Goal: Task Accomplishment & Management: Manage account settings

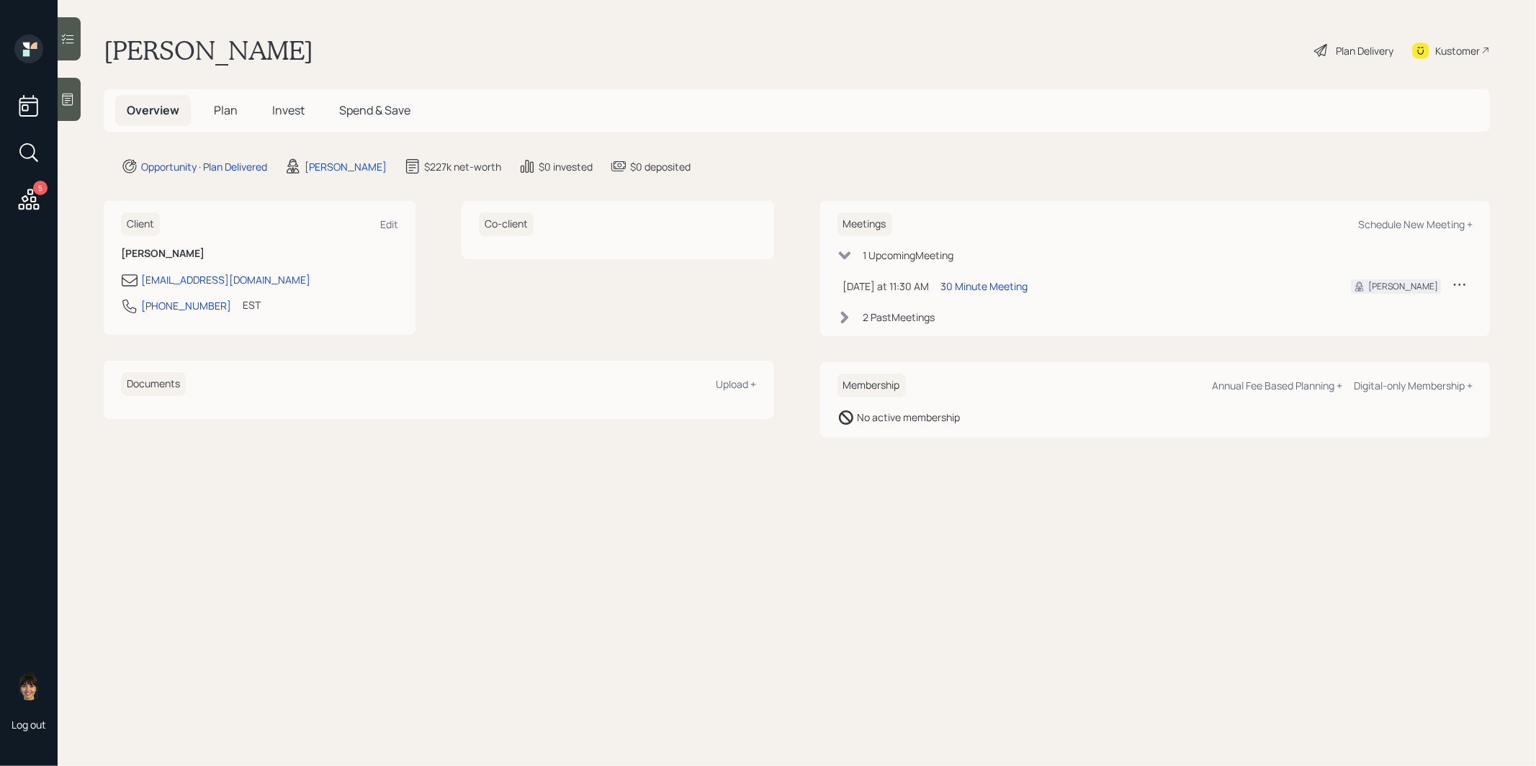
click at [226, 109] on span "Plan" at bounding box center [226, 110] width 24 height 16
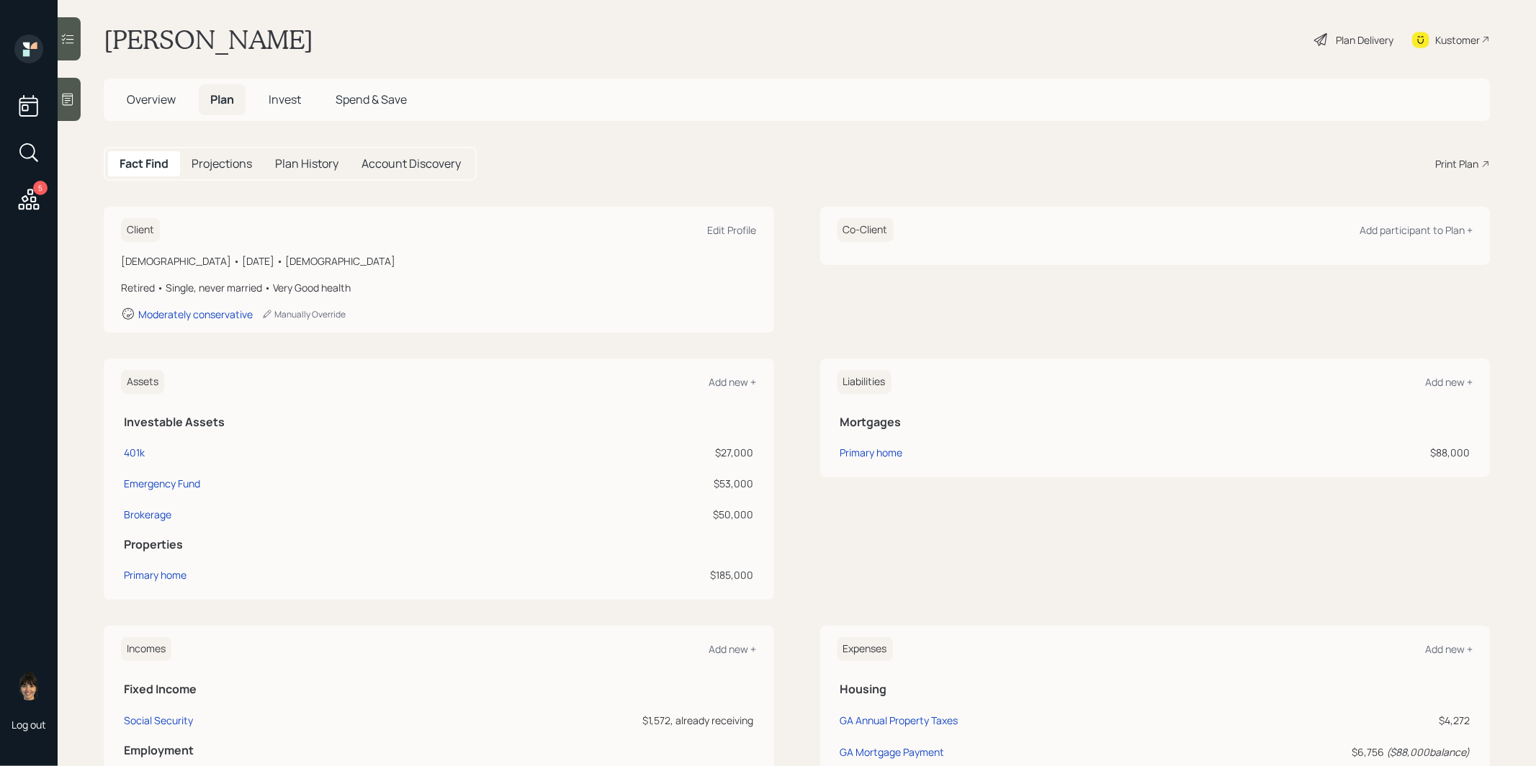
scroll to position [13, 0]
click at [276, 87] on h5 "Invest" at bounding box center [284, 97] width 55 height 31
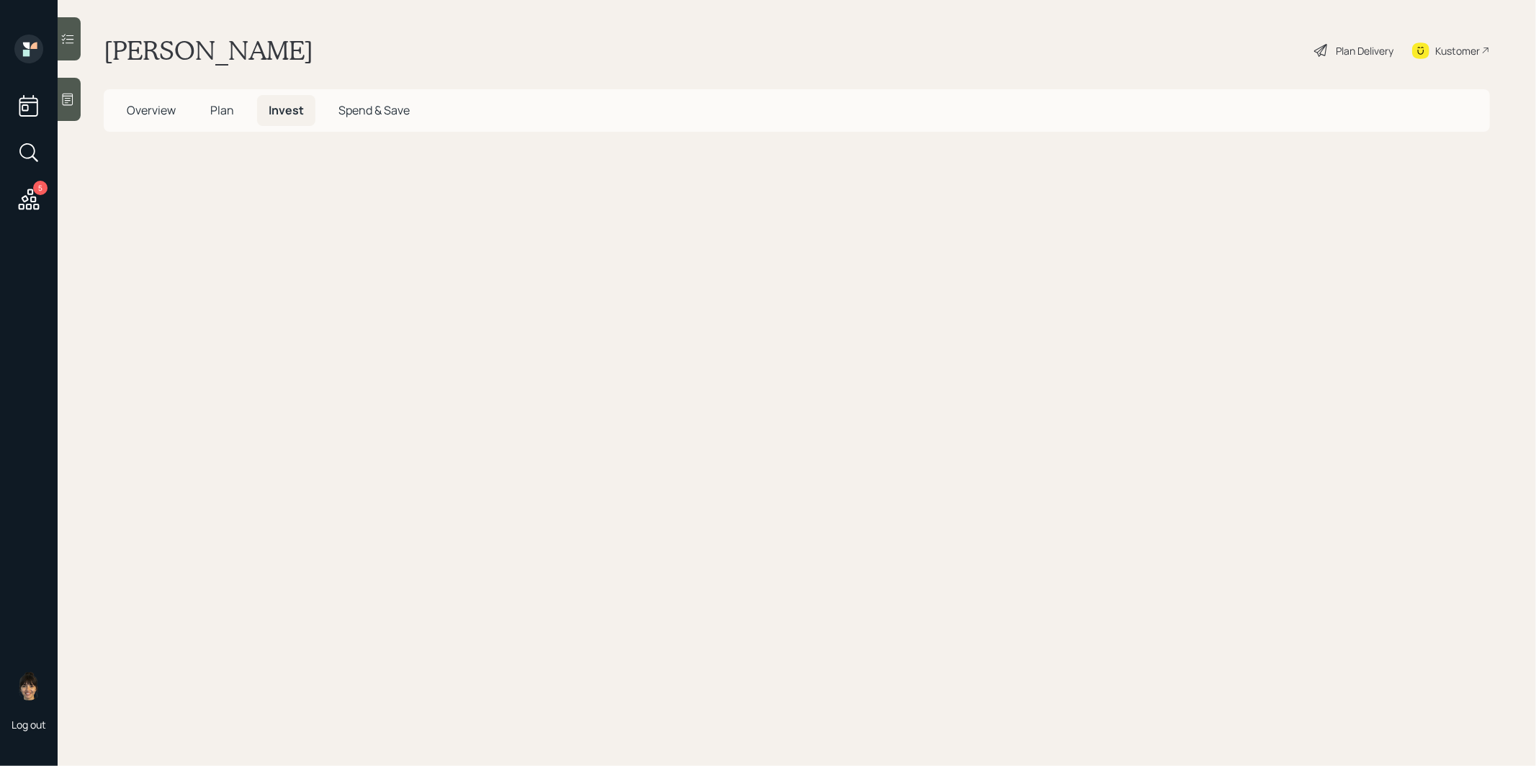
click at [226, 113] on span "Plan" at bounding box center [222, 110] width 24 height 16
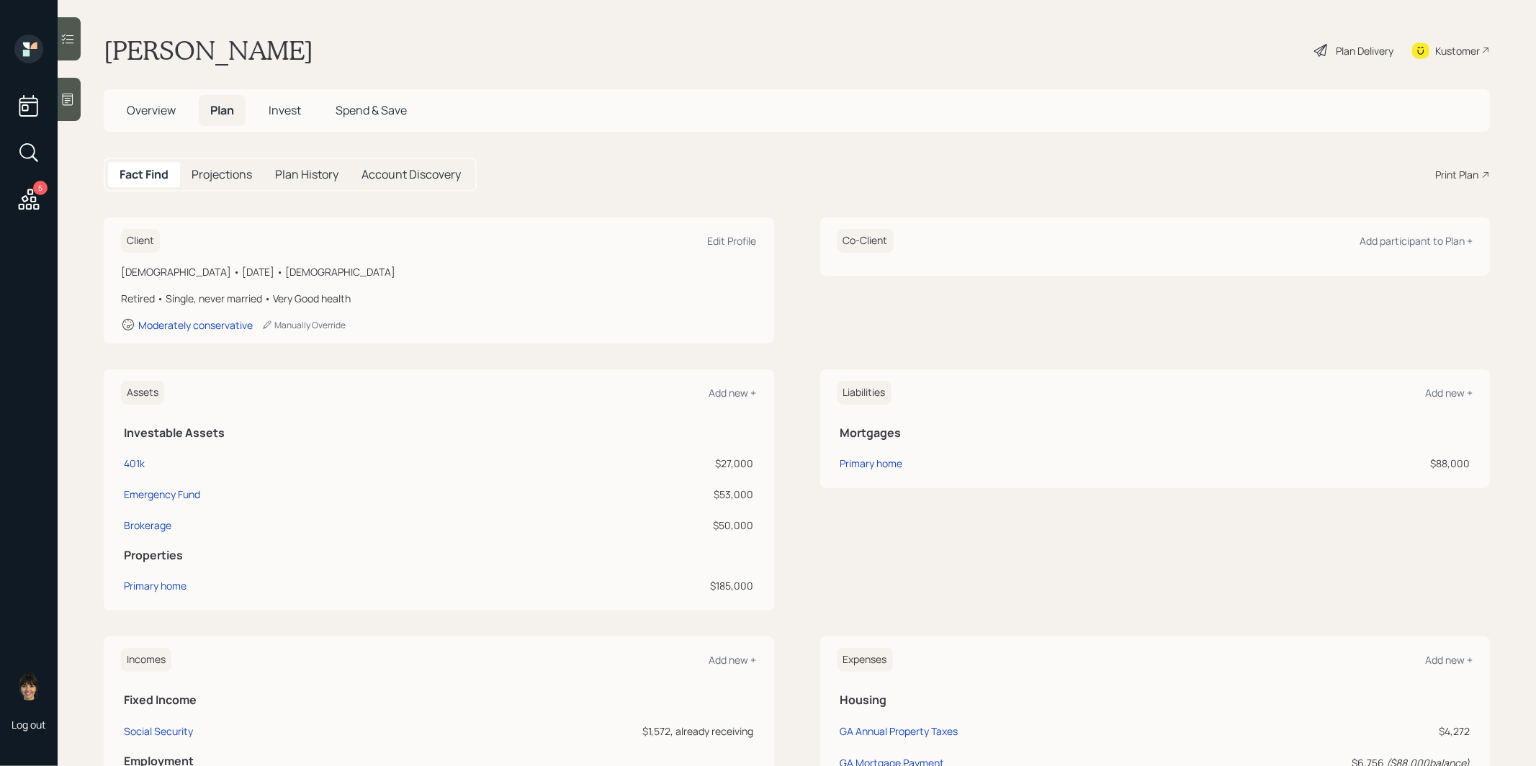
click at [292, 112] on span "Invest" at bounding box center [285, 110] width 32 height 16
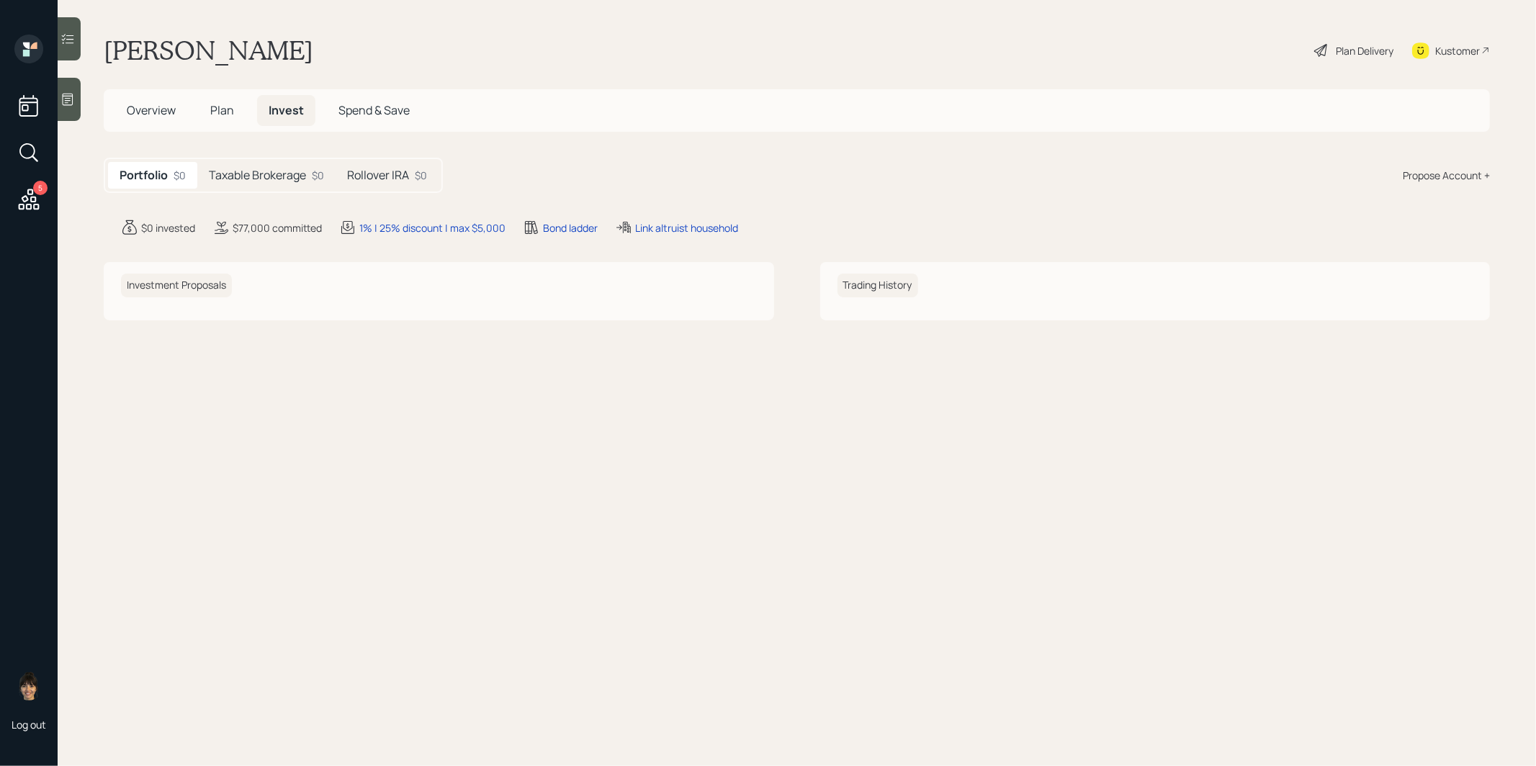
click at [258, 169] on h5 "Taxable Brokerage" at bounding box center [257, 175] width 97 height 14
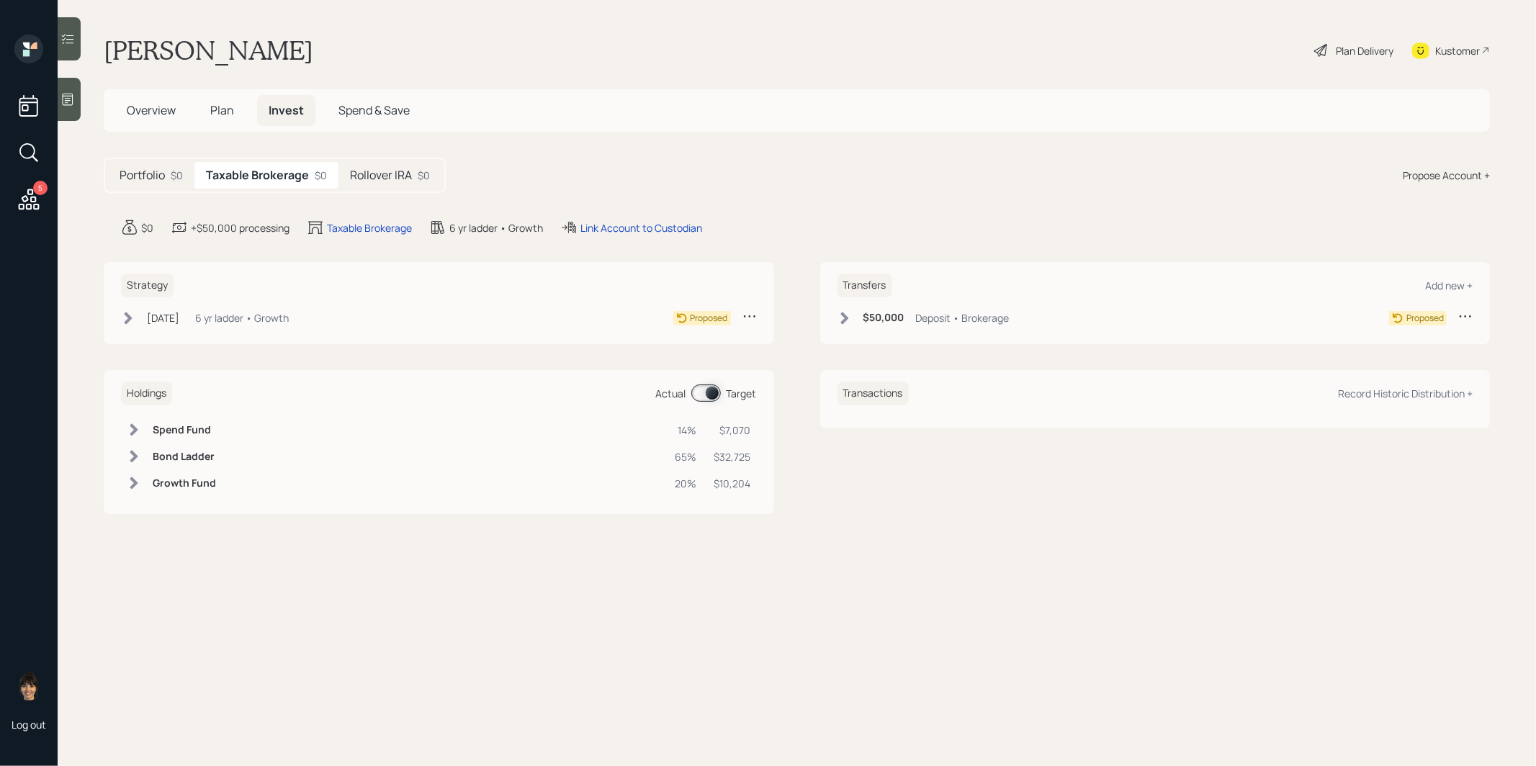
click at [845, 311] on icon at bounding box center [844, 318] width 14 height 14
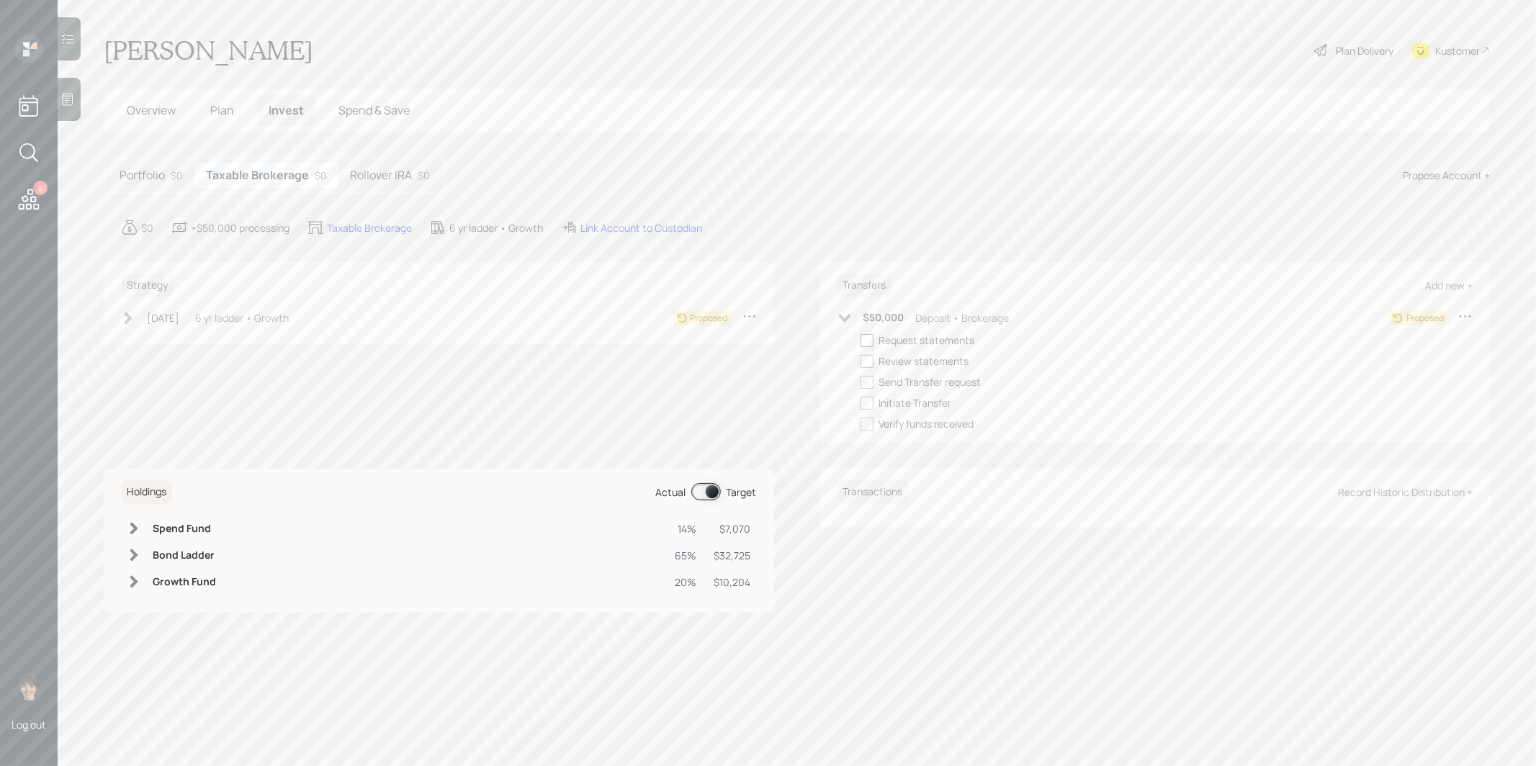
click at [868, 338] on div at bounding box center [866, 340] width 13 height 13
click at [860, 340] on input "checkbox" at bounding box center [860, 340] width 1 height 1
checkbox input "true"
click at [403, 170] on h5 "Rollover IRA" at bounding box center [381, 175] width 62 height 14
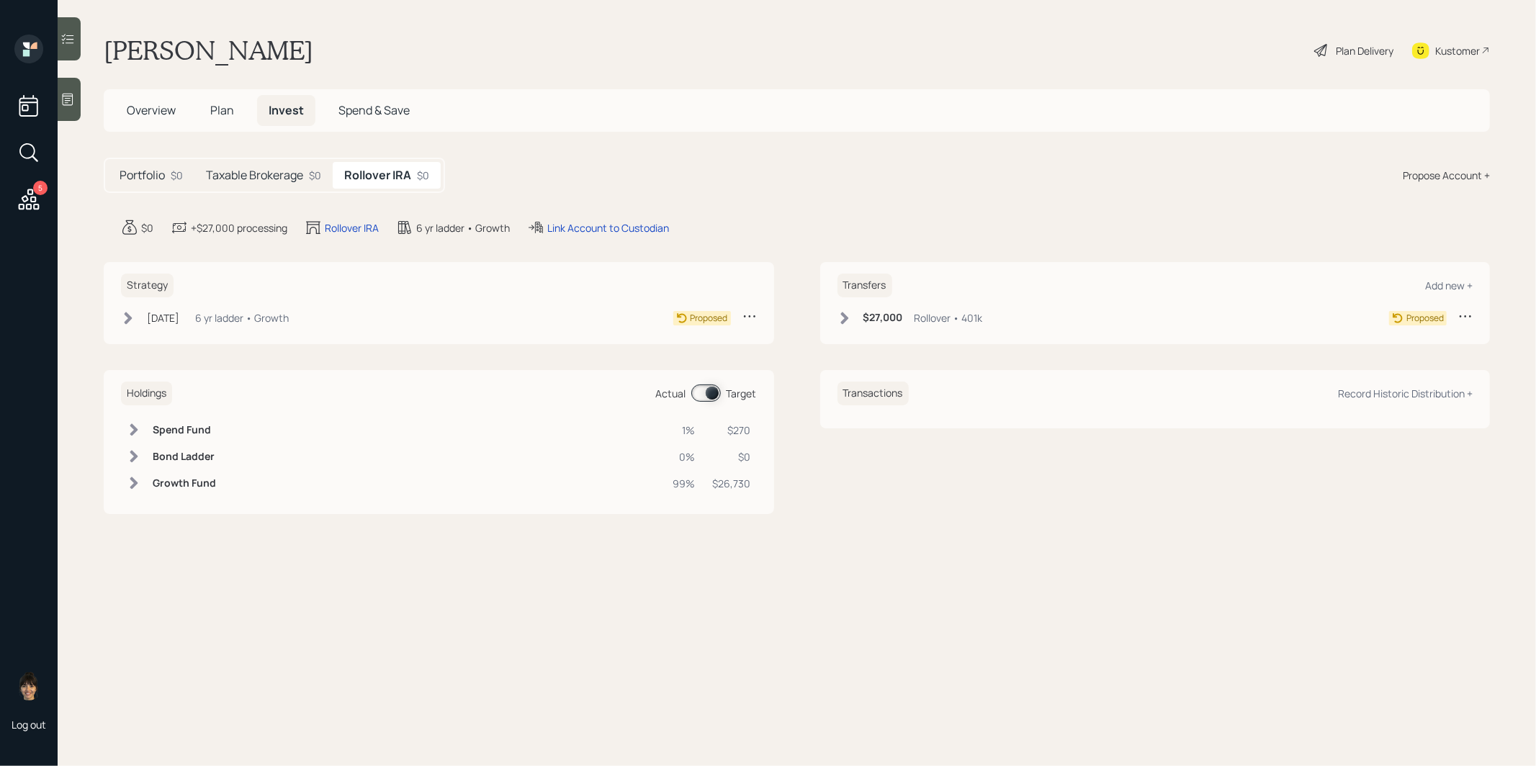
click at [844, 312] on icon at bounding box center [844, 318] width 8 height 12
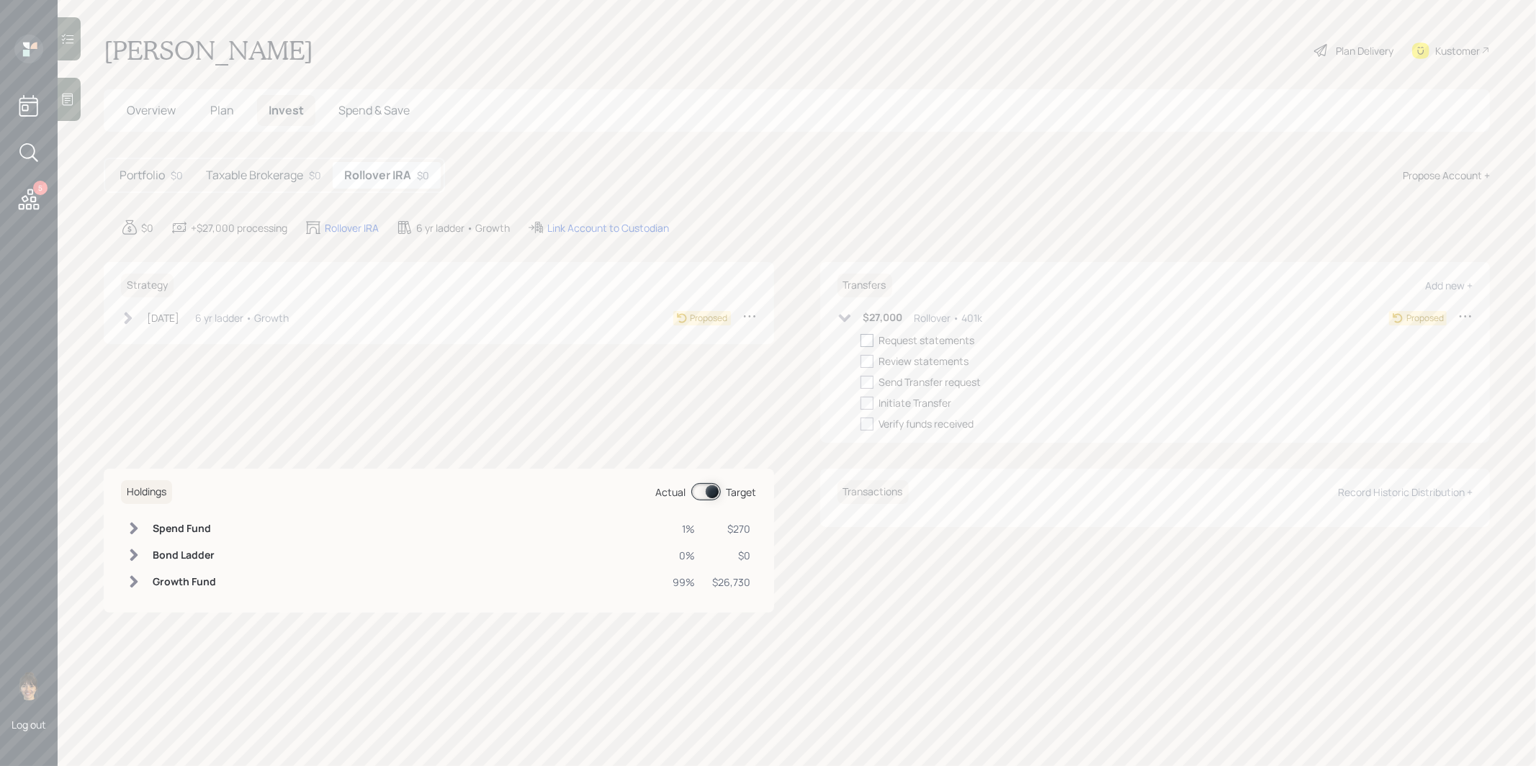
click at [868, 338] on div at bounding box center [866, 340] width 13 height 13
click at [860, 340] on input "checkbox" at bounding box center [860, 340] width 1 height 1
checkbox input "true"
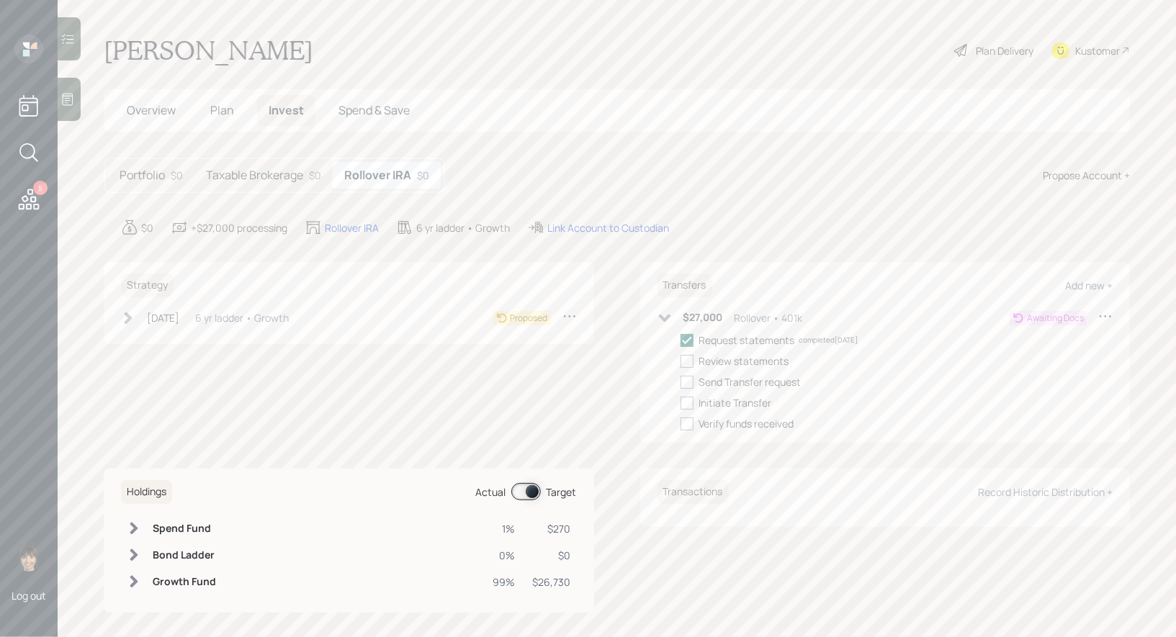
click at [1000, 47] on div "Plan Delivery" at bounding box center [1005, 50] width 58 height 15
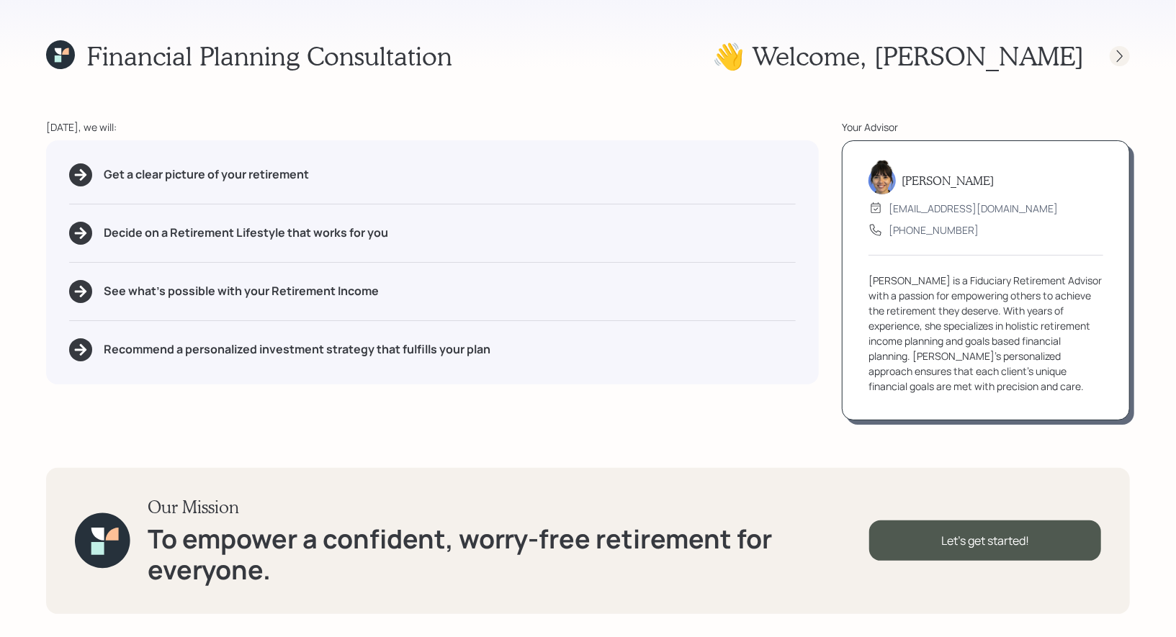
click at [1119, 53] on icon at bounding box center [1119, 56] width 14 height 14
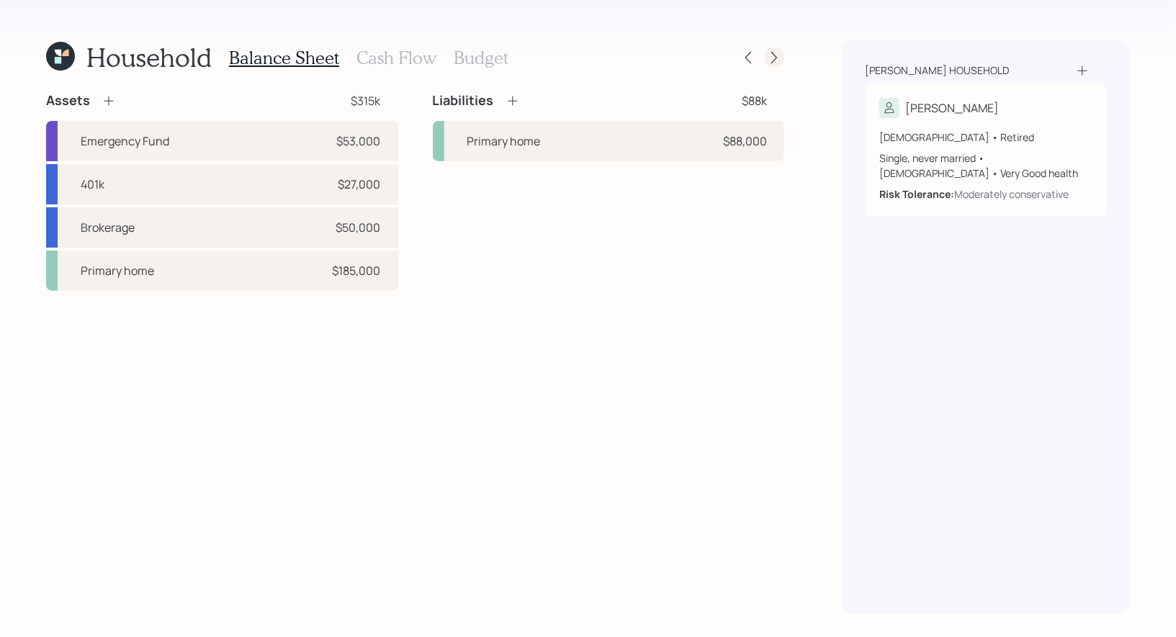
click at [774, 54] on icon at bounding box center [774, 58] width 6 height 12
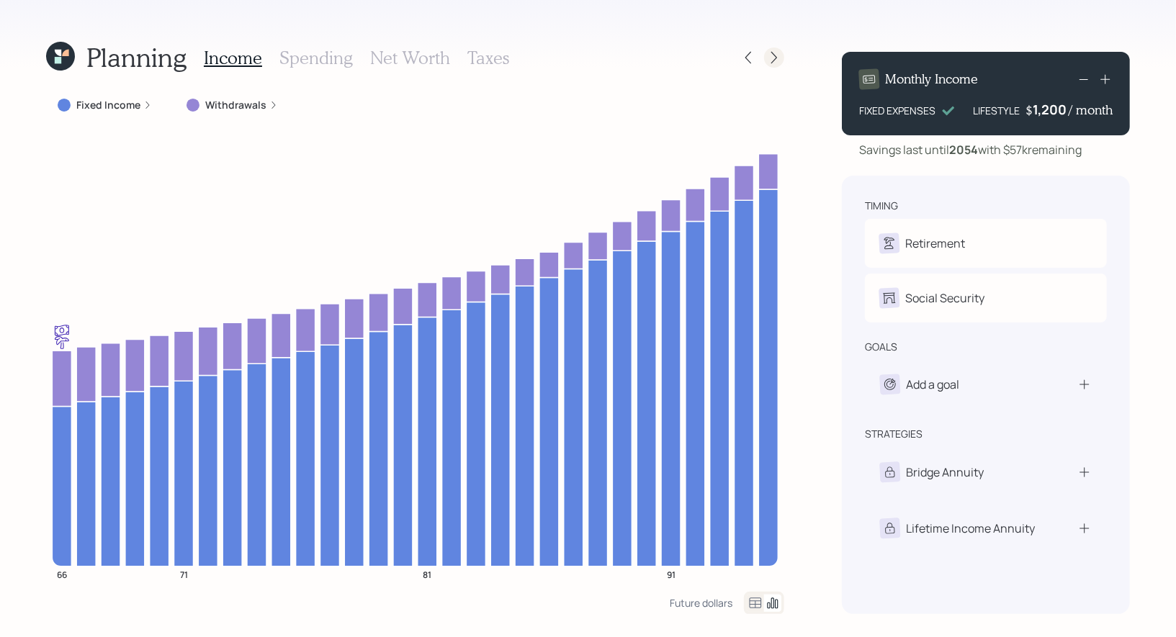
click at [777, 56] on icon at bounding box center [774, 57] width 14 height 14
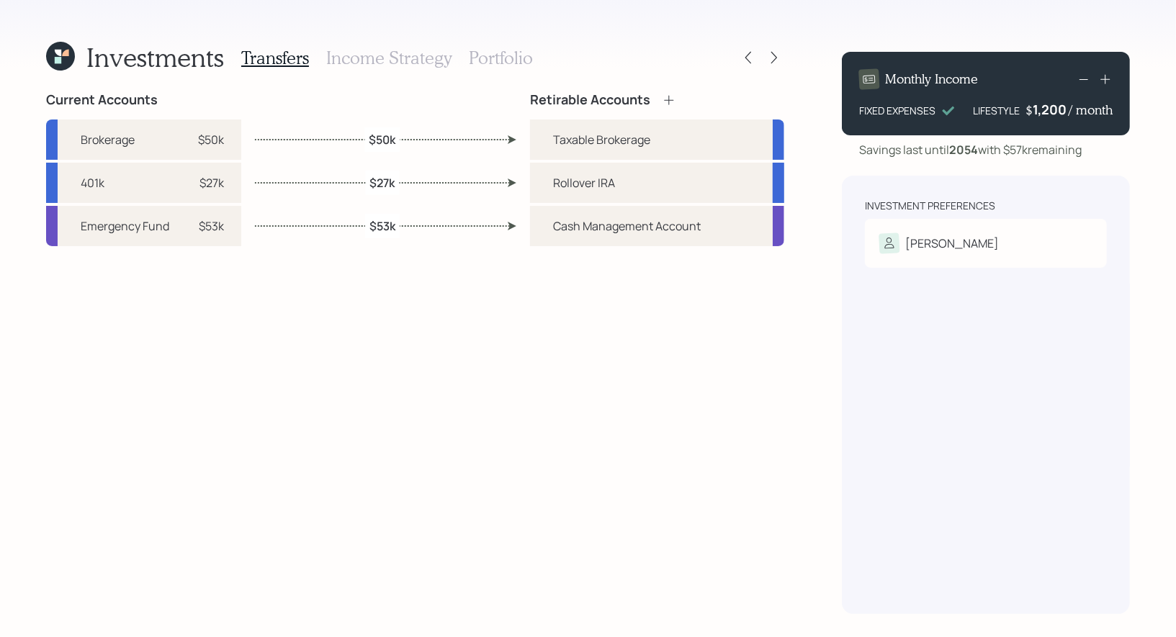
click at [487, 55] on h3 "Portfolio" at bounding box center [501, 58] width 64 height 21
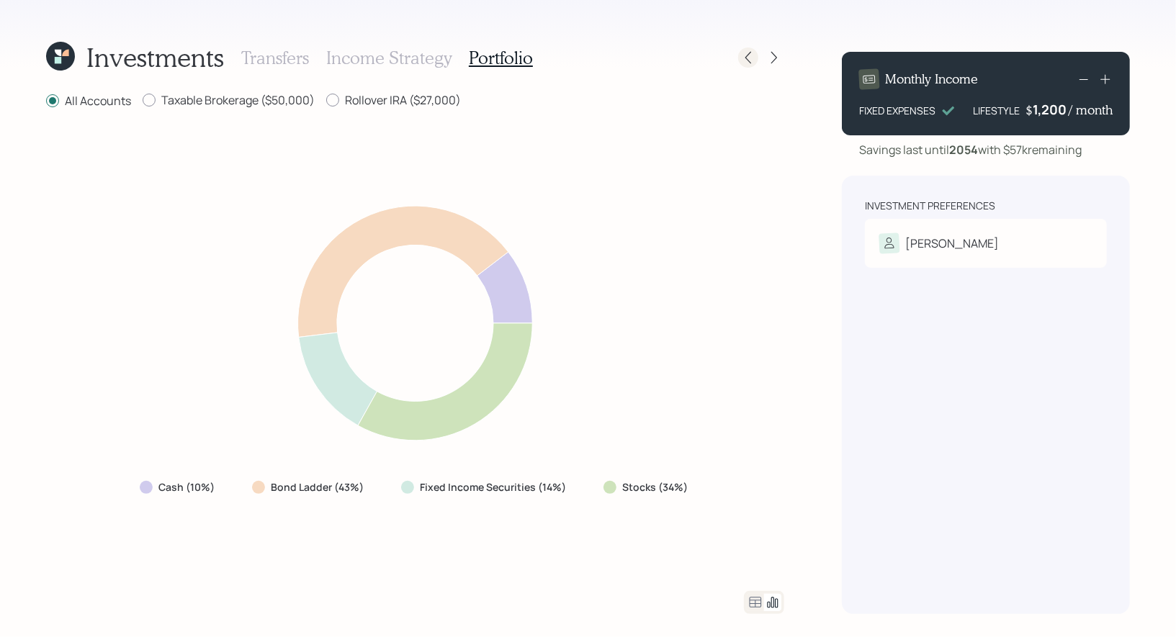
click at [747, 51] on icon at bounding box center [748, 57] width 14 height 14
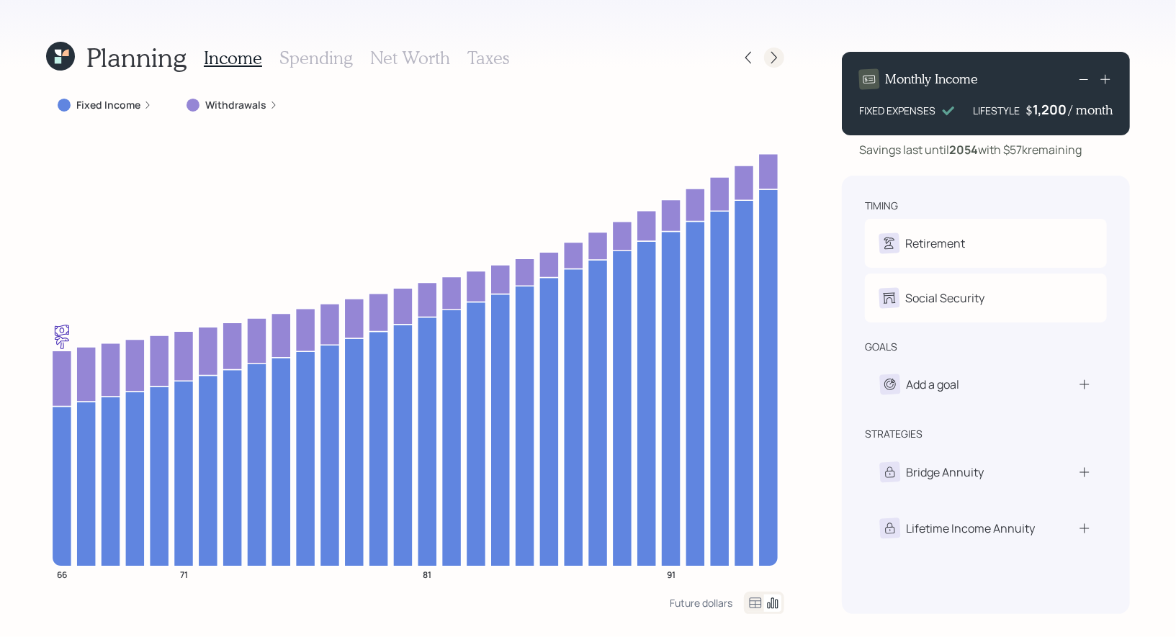
click at [773, 60] on icon at bounding box center [774, 58] width 6 height 12
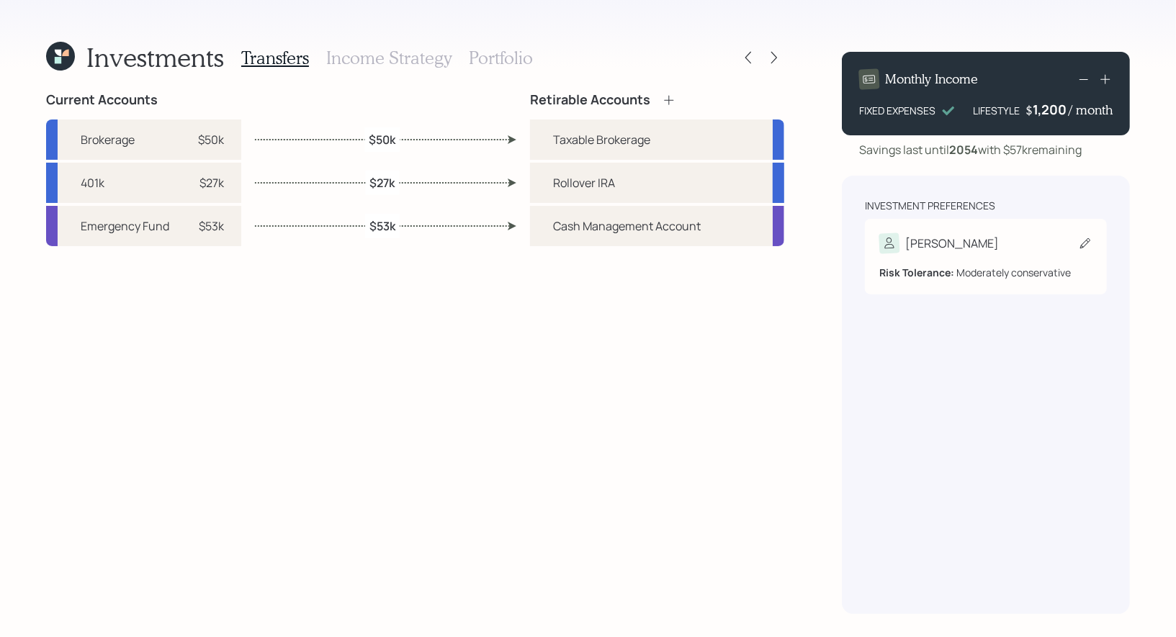
click at [1085, 243] on icon at bounding box center [1085, 243] width 14 height 14
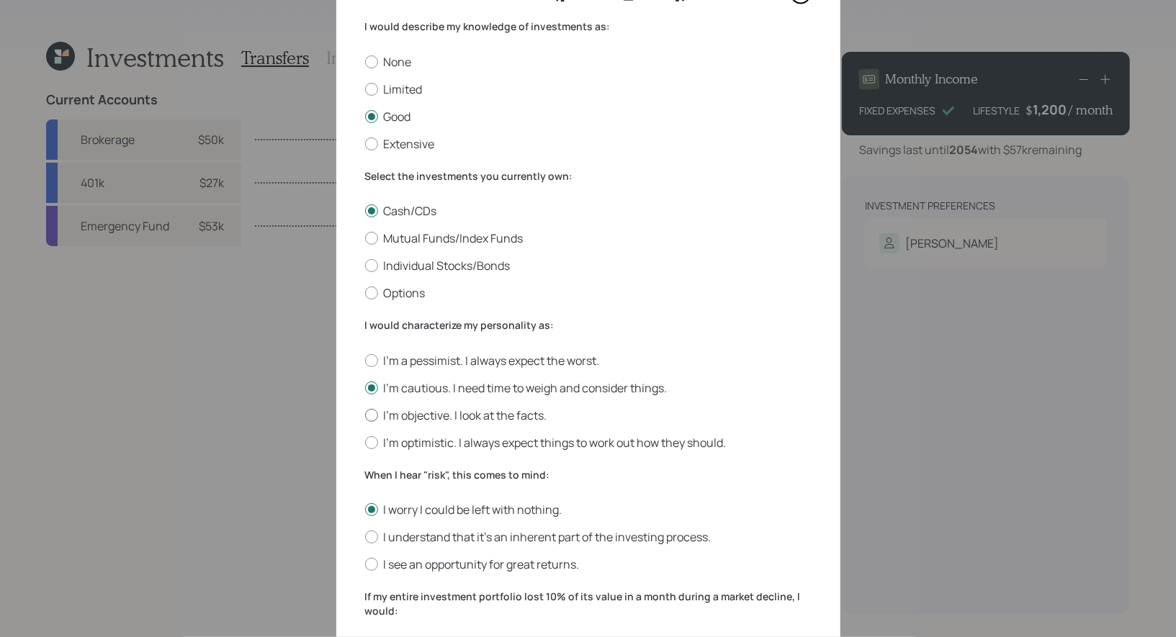
scroll to position [94, 0]
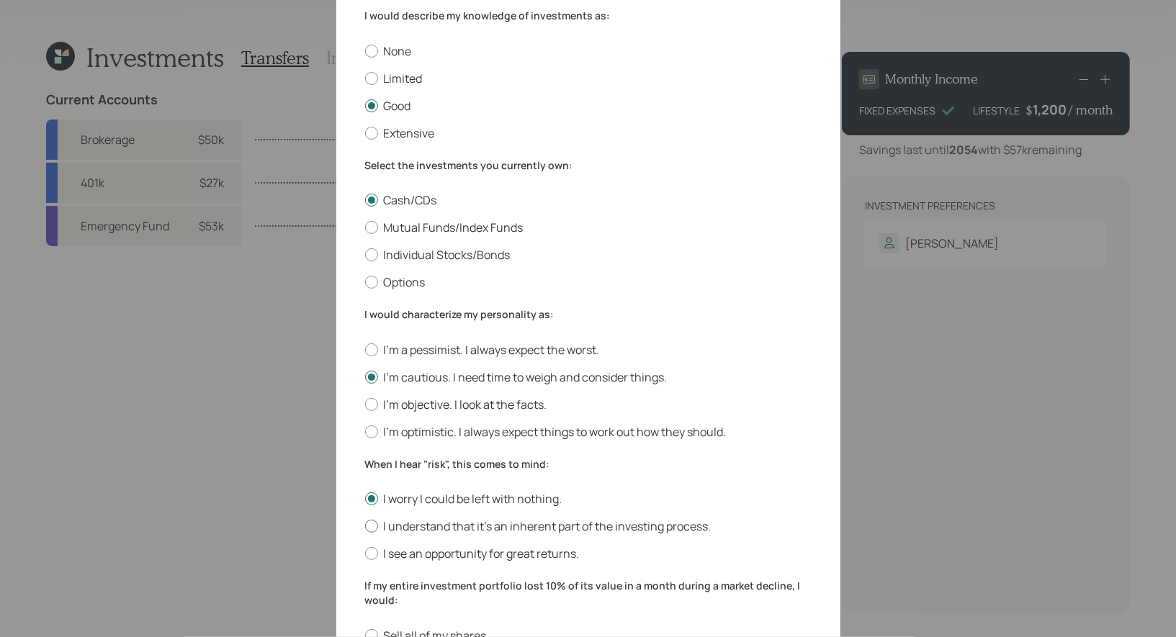
click at [370, 526] on div at bounding box center [371, 526] width 13 height 13
click at [365, 526] on input "I understand that it’s an inherent part of the investing process." at bounding box center [364, 526] width 1 height 1
radio input "true"
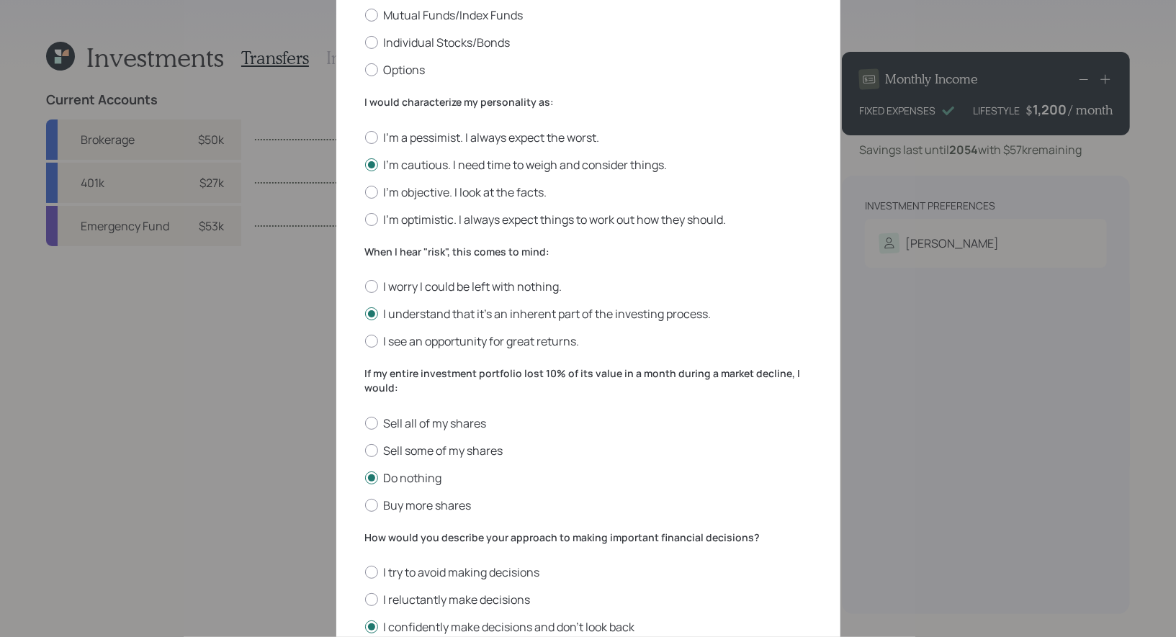
scroll to position [420, 0]
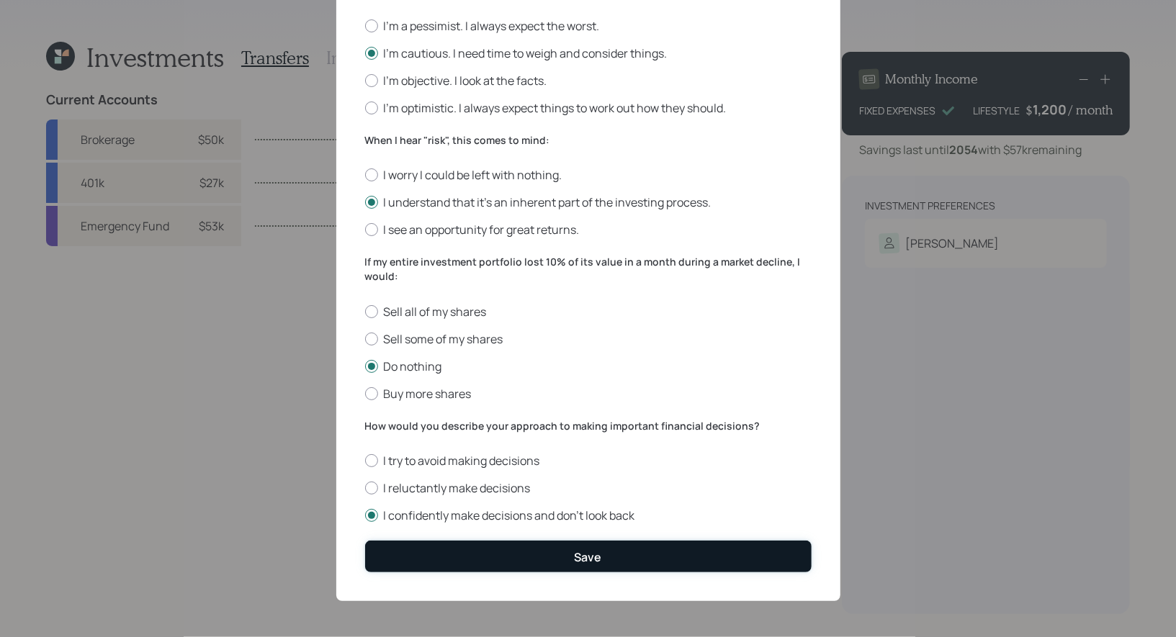
click at [451, 561] on button "Save" at bounding box center [588, 556] width 446 height 31
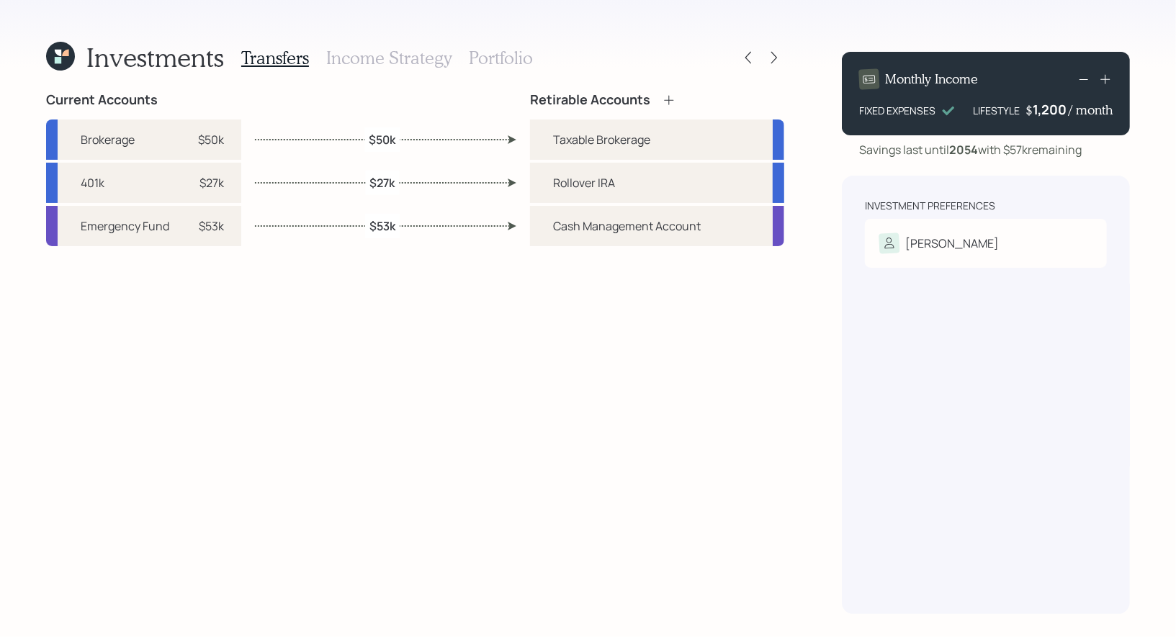
click at [497, 54] on h3 "Portfolio" at bounding box center [501, 58] width 64 height 21
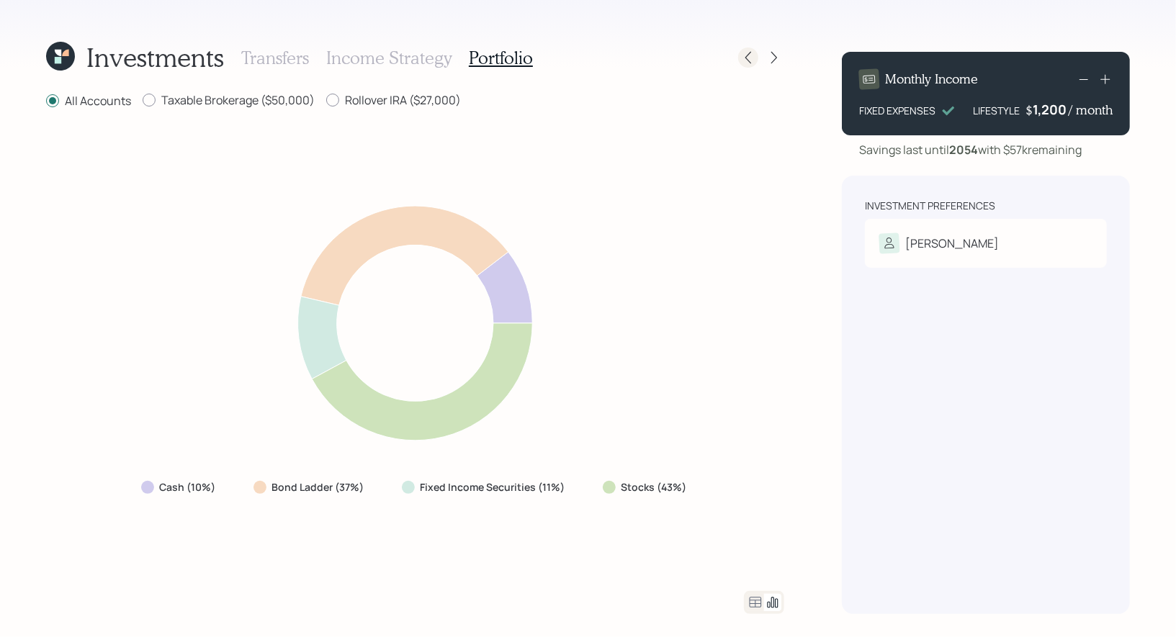
click at [748, 60] on icon at bounding box center [748, 57] width 14 height 14
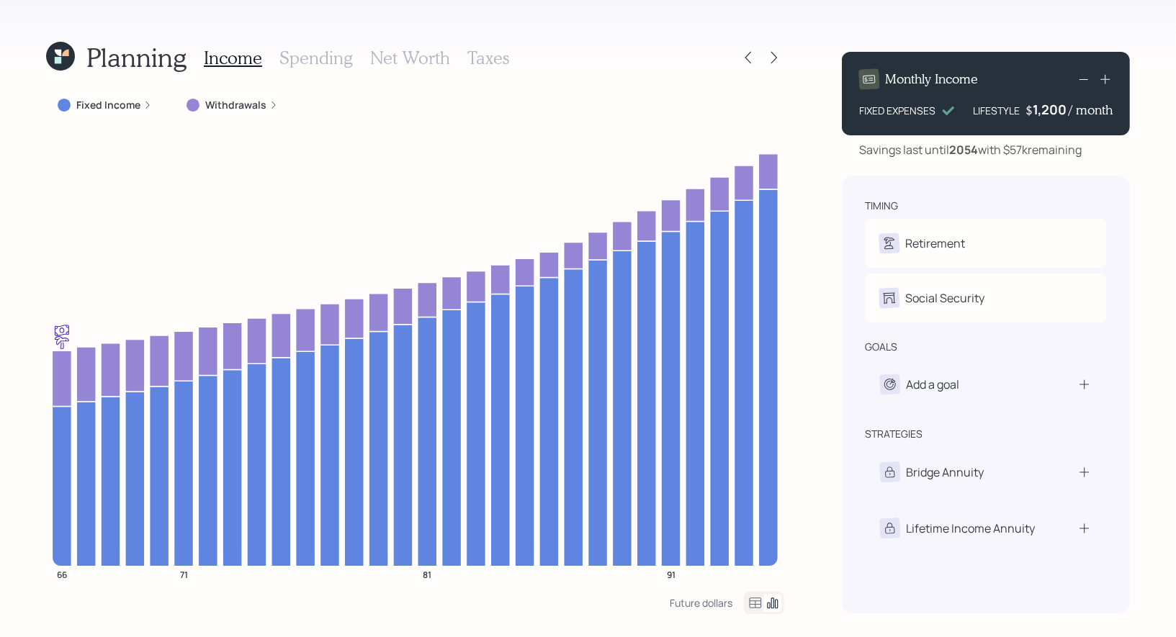
click at [55, 50] on icon at bounding box center [58, 53] width 6 height 6
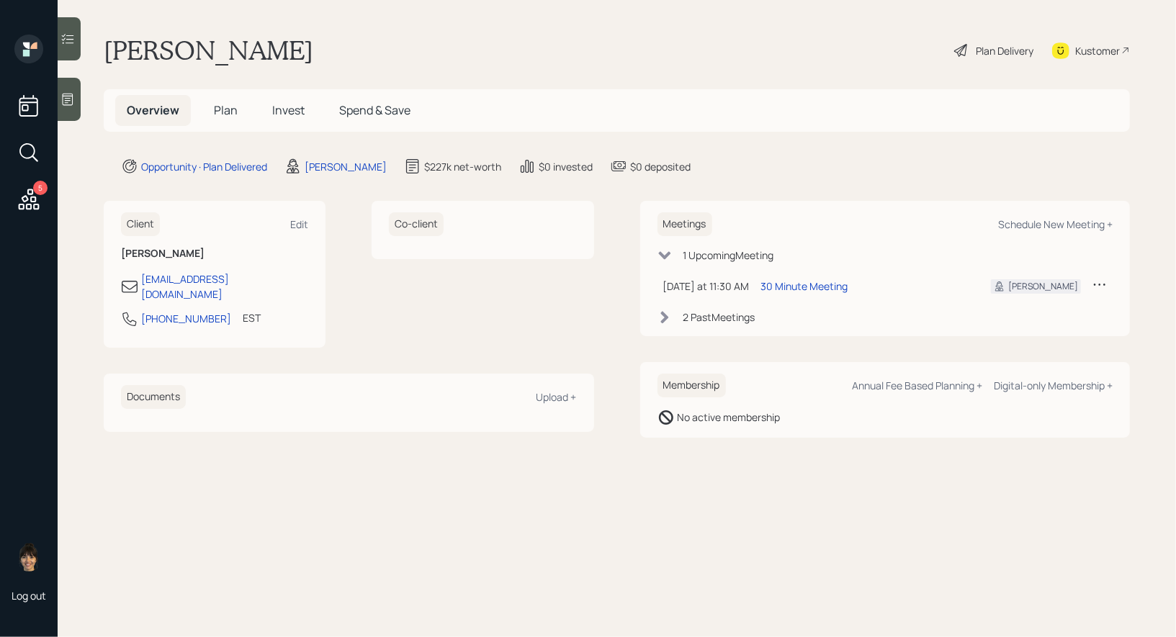
click at [287, 114] on span "Invest" at bounding box center [288, 110] width 32 height 16
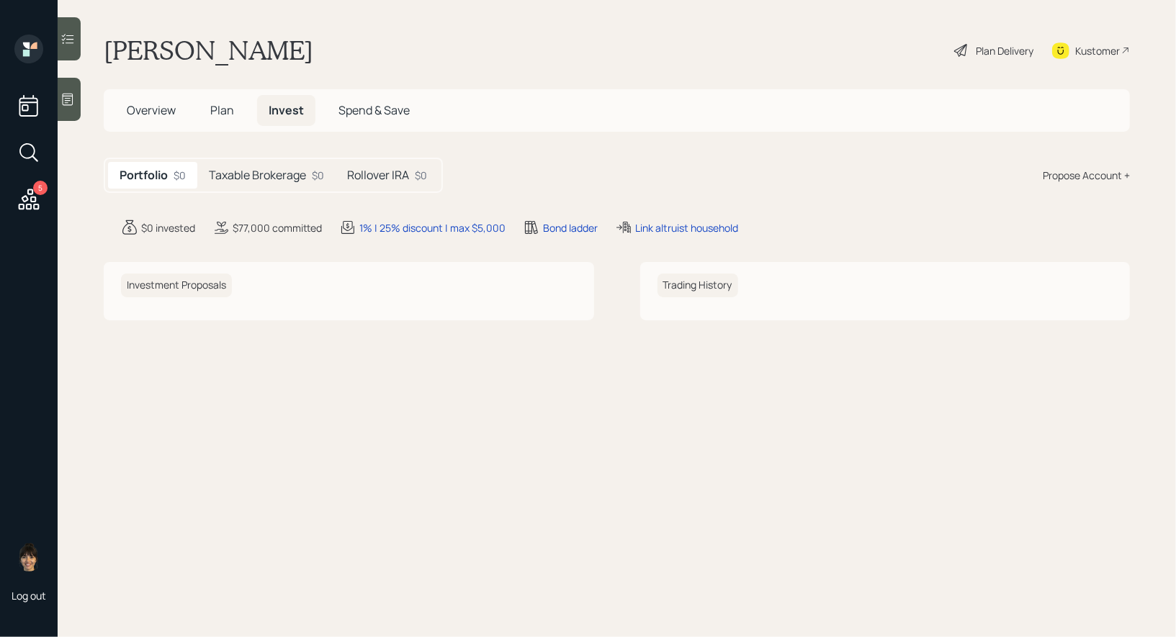
click at [261, 179] on h5 "Taxable Brokerage" at bounding box center [257, 175] width 97 height 14
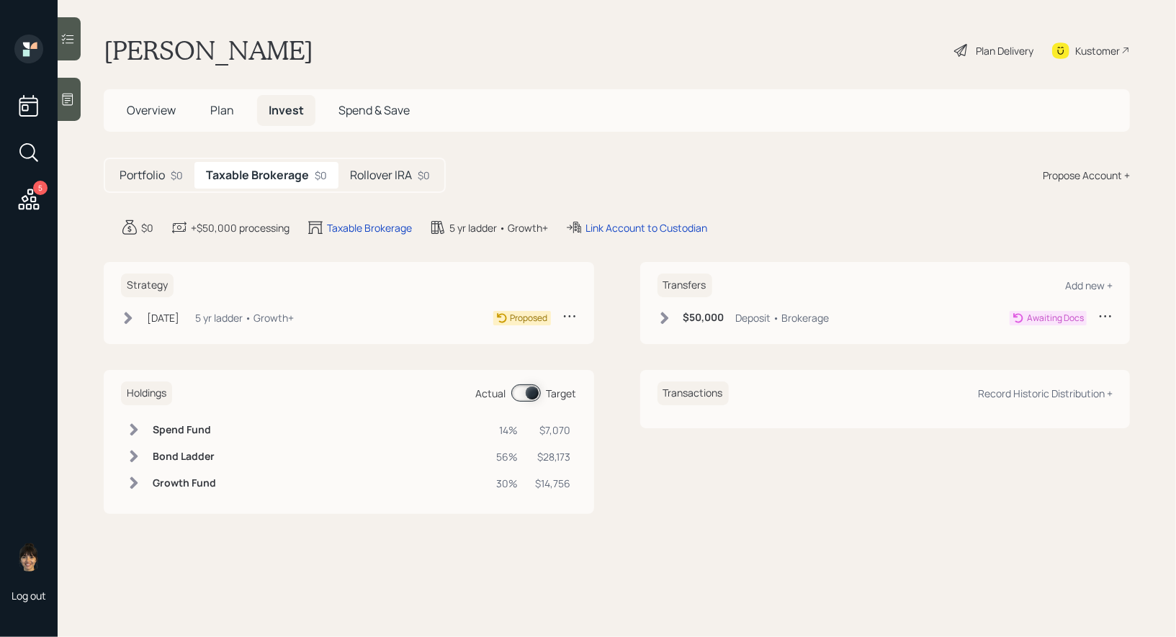
click at [130, 314] on icon at bounding box center [128, 318] width 14 height 14
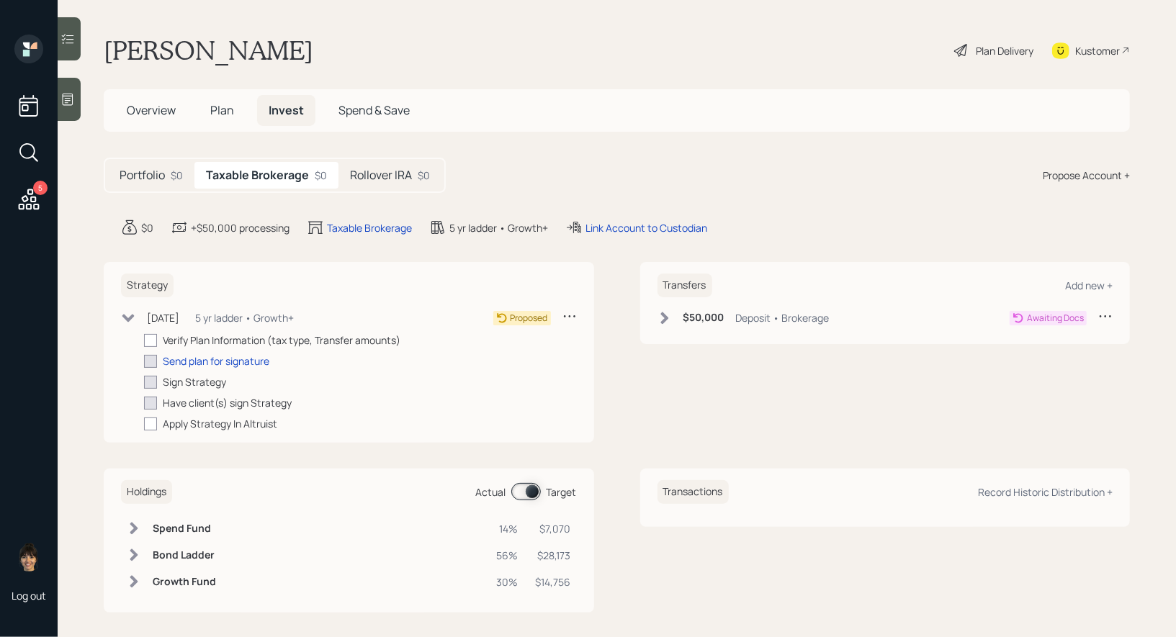
click at [130, 314] on icon at bounding box center [128, 318] width 14 height 14
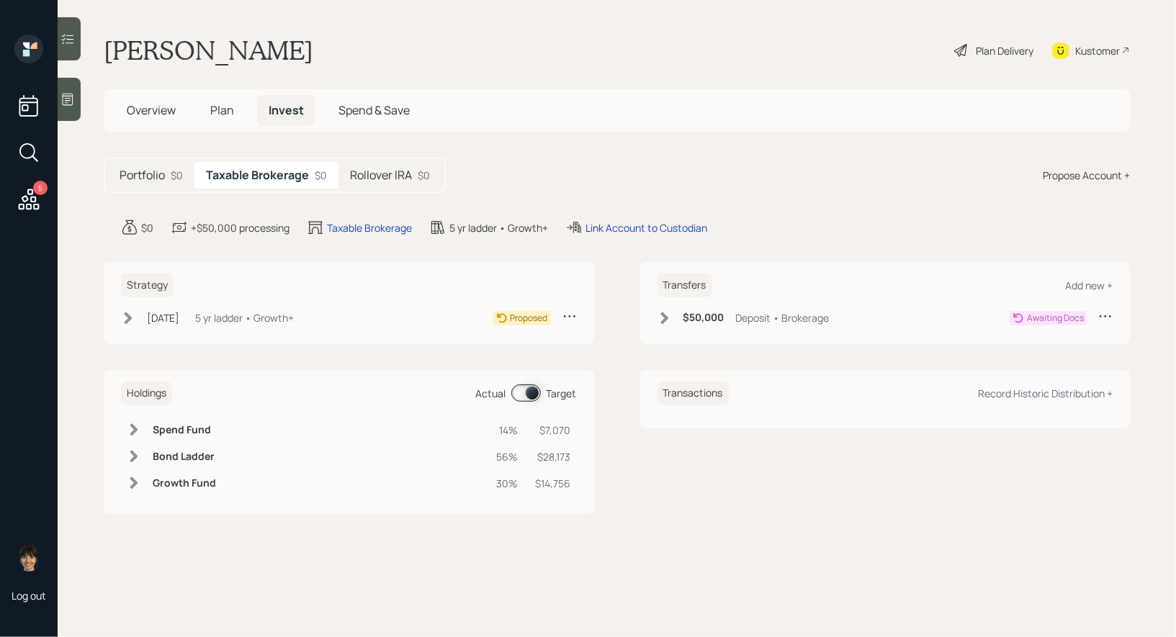
click at [125, 314] on icon at bounding box center [128, 318] width 14 height 14
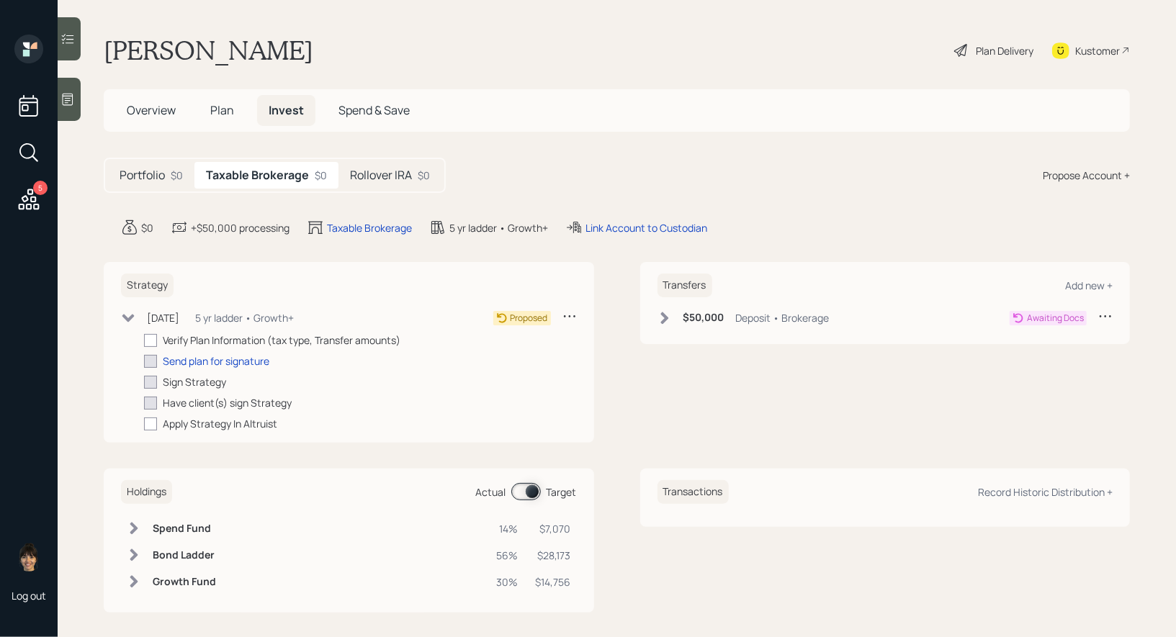
click at [568, 315] on icon at bounding box center [569, 316] width 14 height 14
click at [500, 360] on div "Cancel Strategy" at bounding box center [525, 358] width 104 height 14
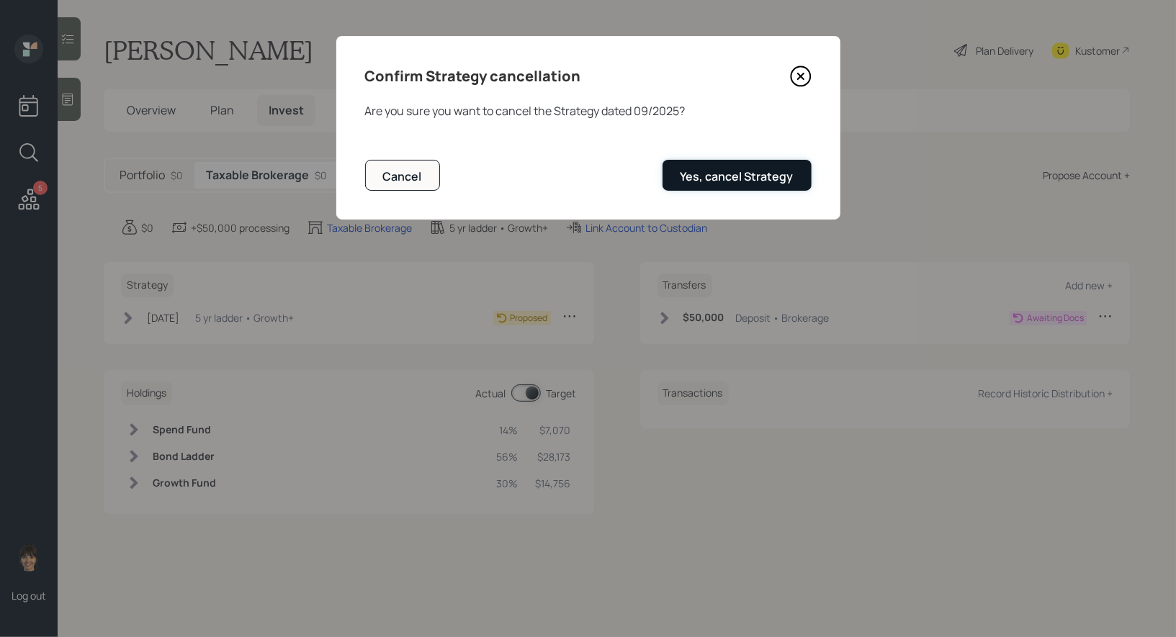
click at [750, 178] on div "Yes, cancel Strategy" at bounding box center [736, 176] width 113 height 16
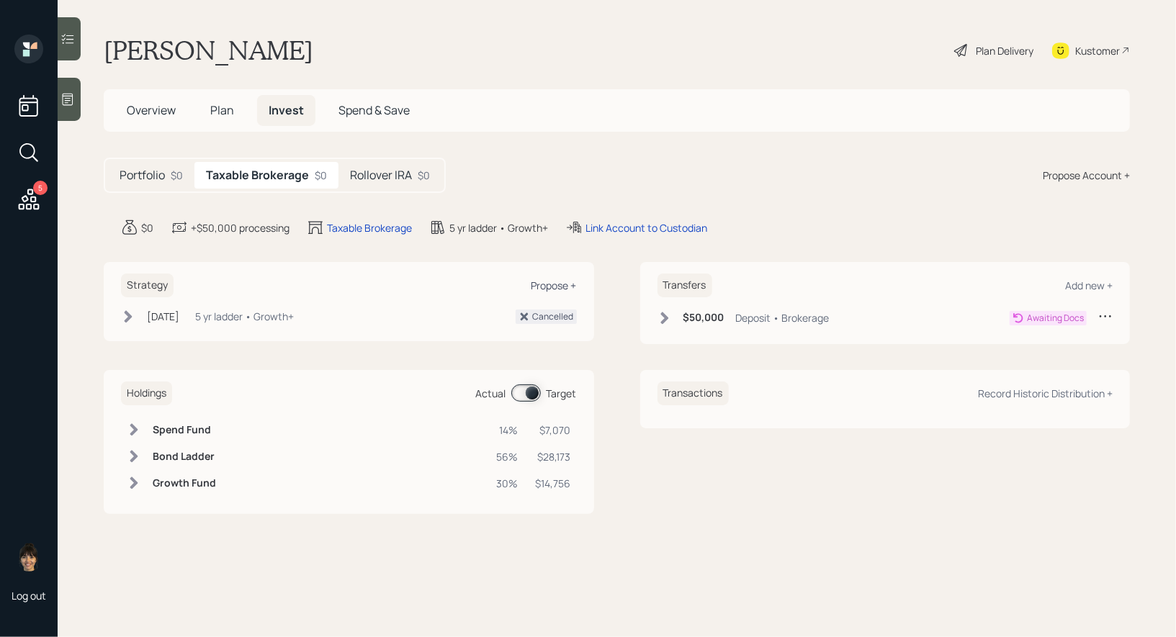
click at [550, 283] on div "Propose +" at bounding box center [553, 286] width 45 height 14
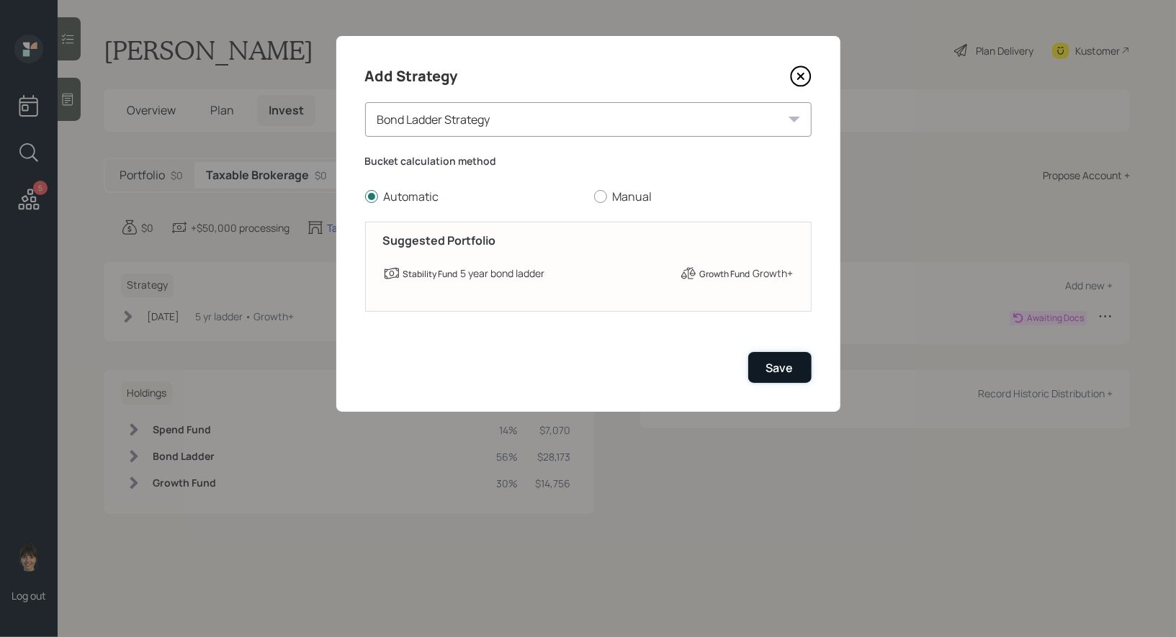
click at [775, 369] on div "Save" at bounding box center [779, 368] width 27 height 16
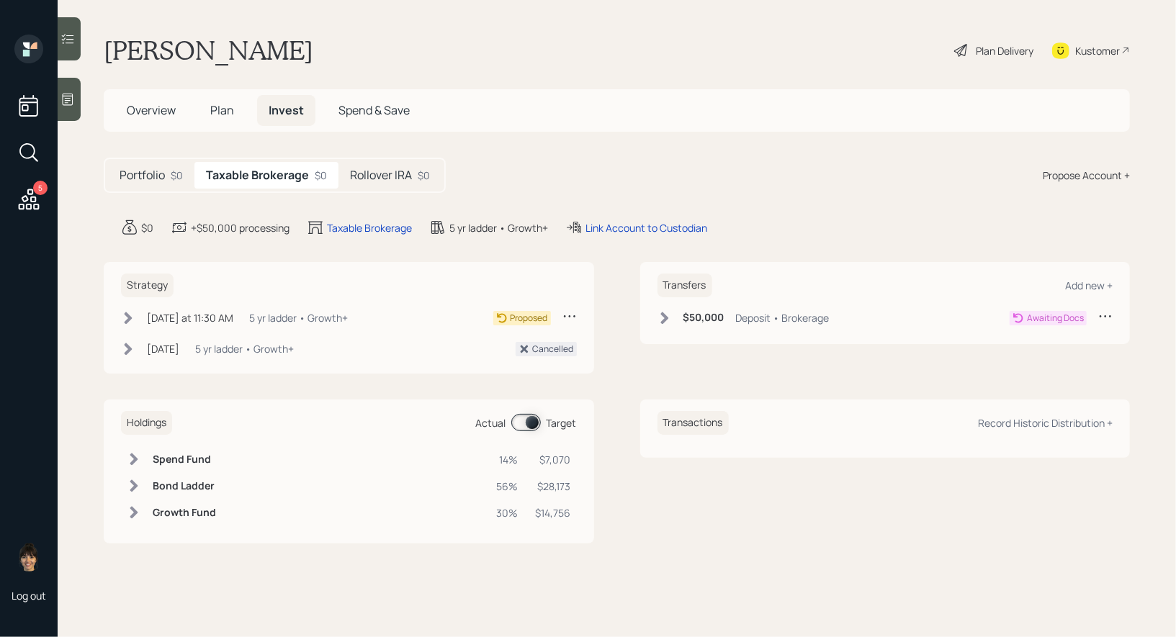
click at [379, 174] on h5 "Rollover IRA" at bounding box center [381, 175] width 62 height 14
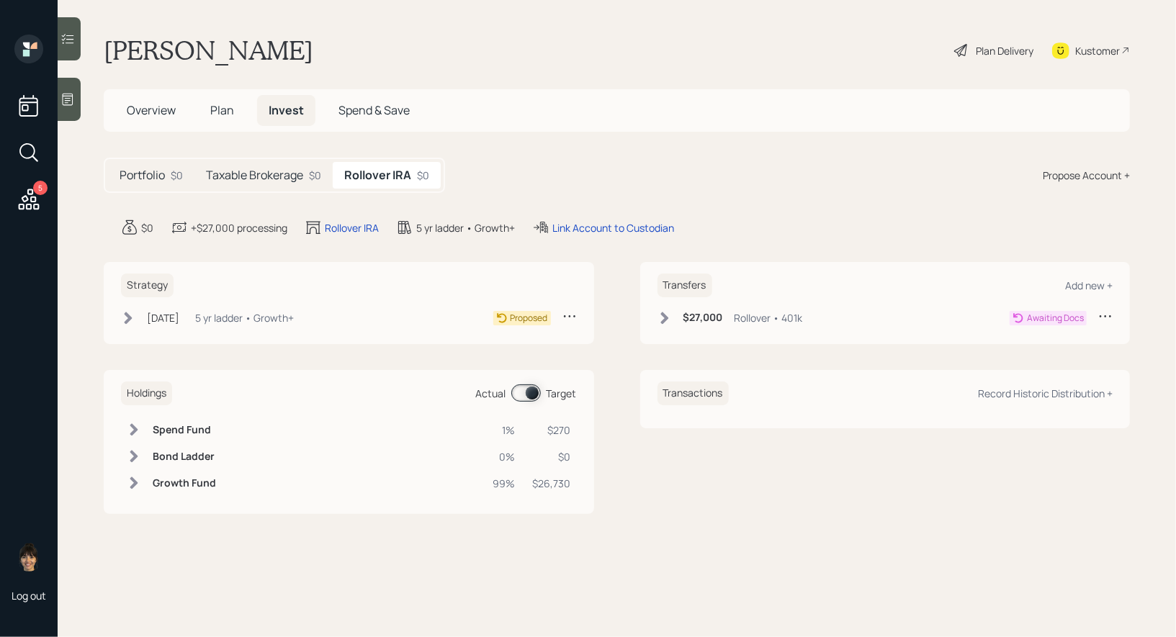
click at [570, 312] on icon at bounding box center [569, 316] width 14 height 14
click at [509, 356] on div "Cancel Strategy" at bounding box center [525, 358] width 104 height 14
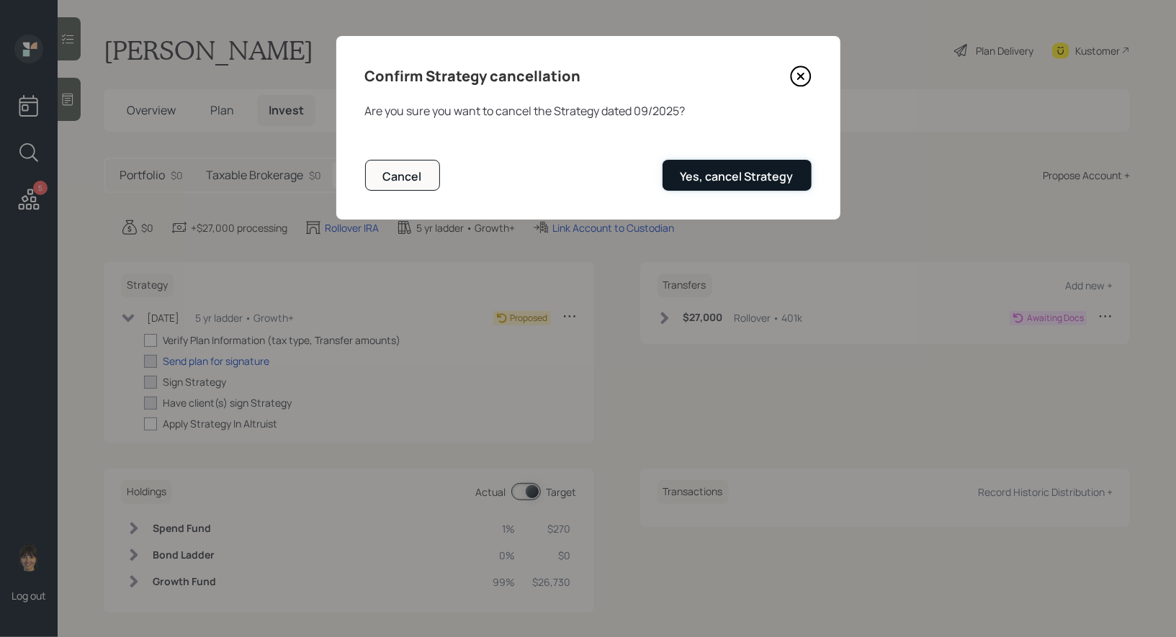
click at [744, 176] on div "Yes, cancel Strategy" at bounding box center [736, 176] width 113 height 16
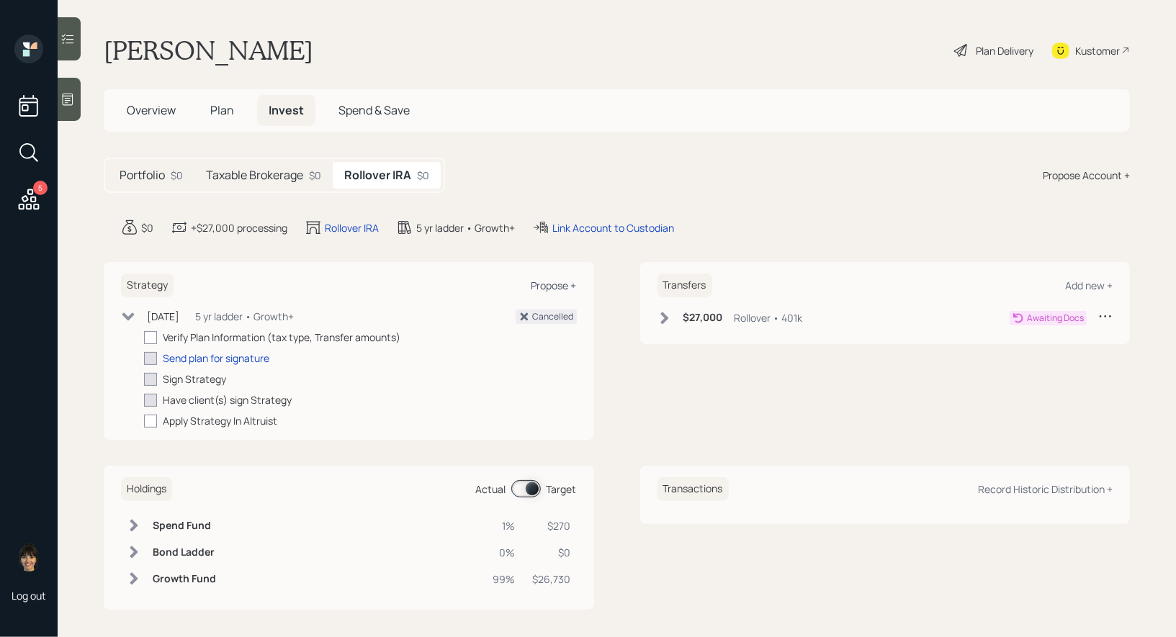
click at [553, 283] on div "Propose +" at bounding box center [553, 286] width 45 height 14
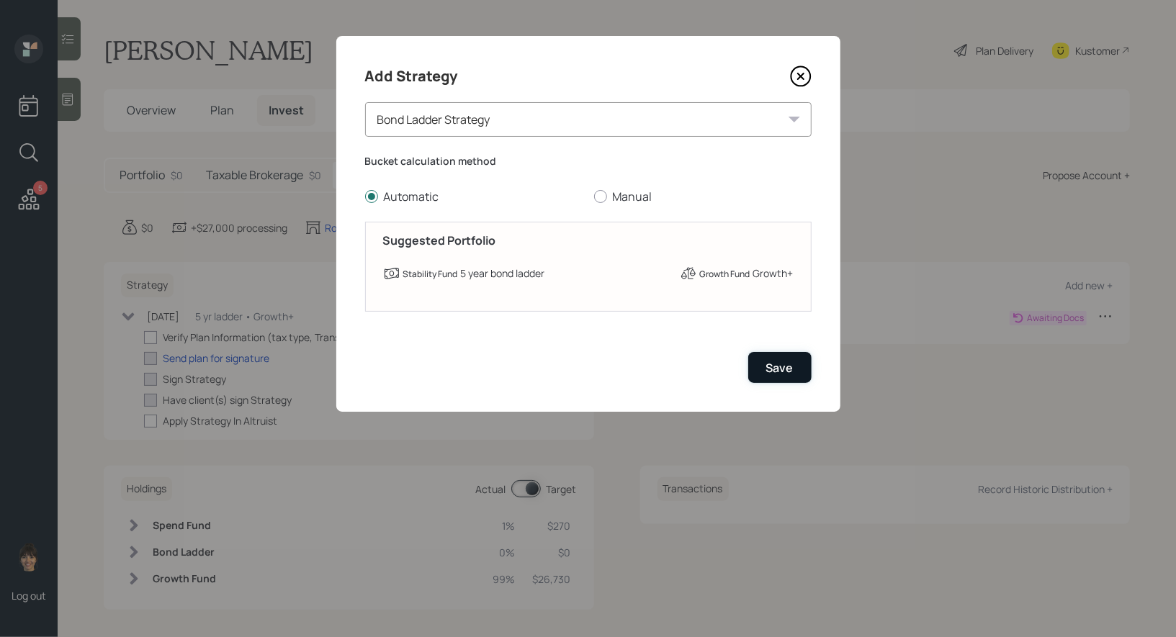
click at [778, 369] on div "Save" at bounding box center [779, 368] width 27 height 16
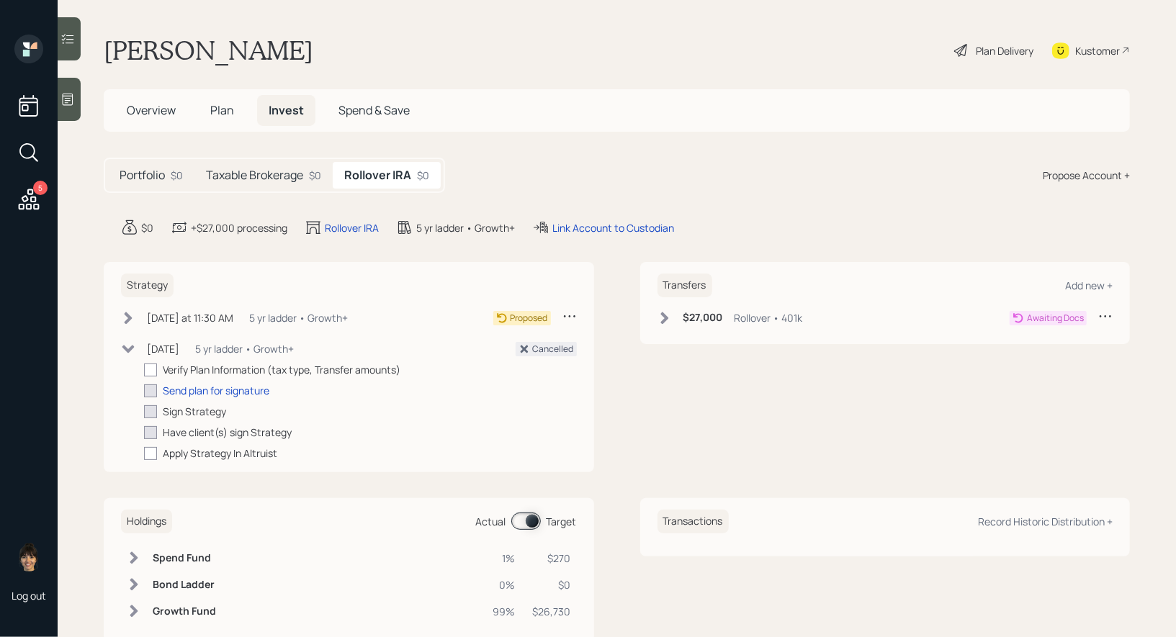
click at [991, 51] on div "Plan Delivery" at bounding box center [1005, 50] width 58 height 15
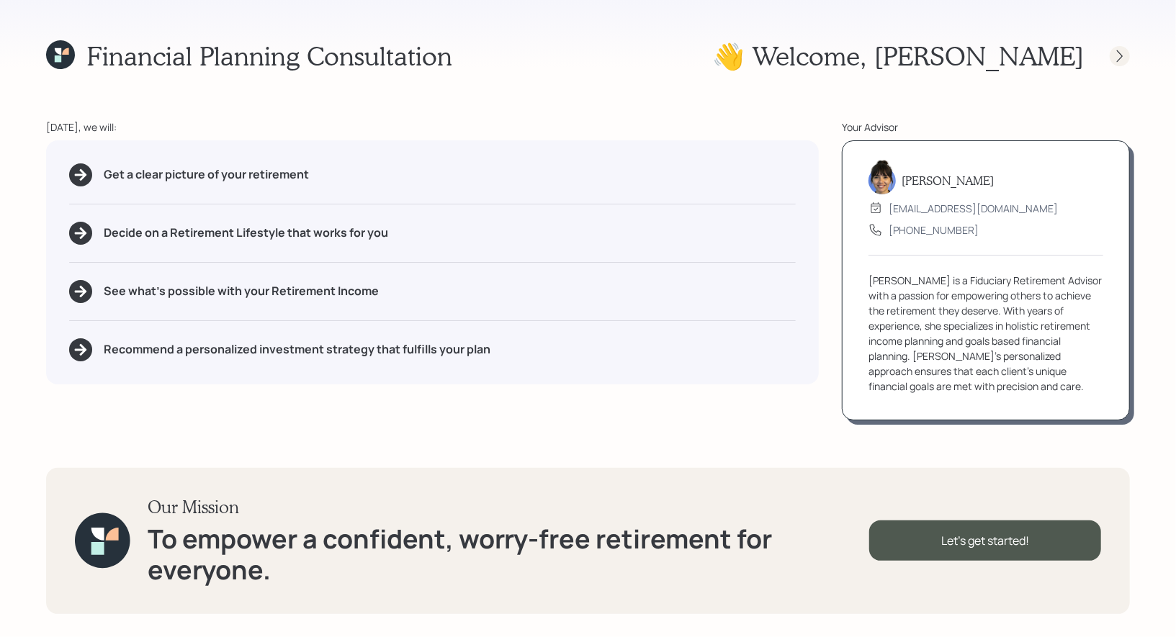
click at [1125, 57] on icon at bounding box center [1119, 56] width 14 height 14
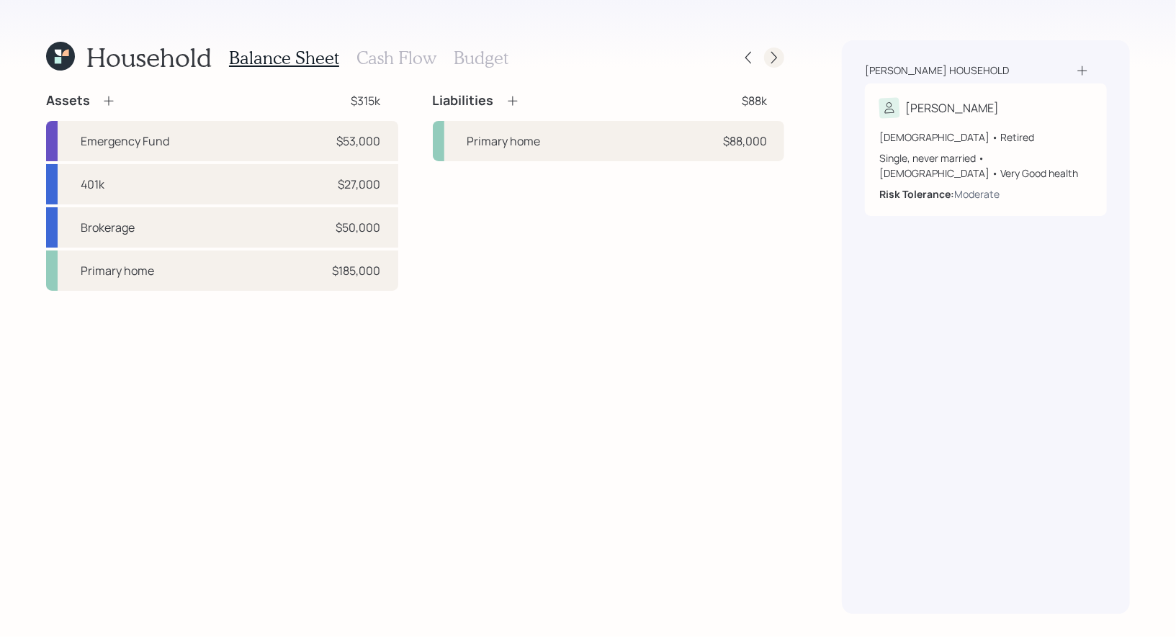
click at [777, 55] on icon at bounding box center [774, 57] width 14 height 14
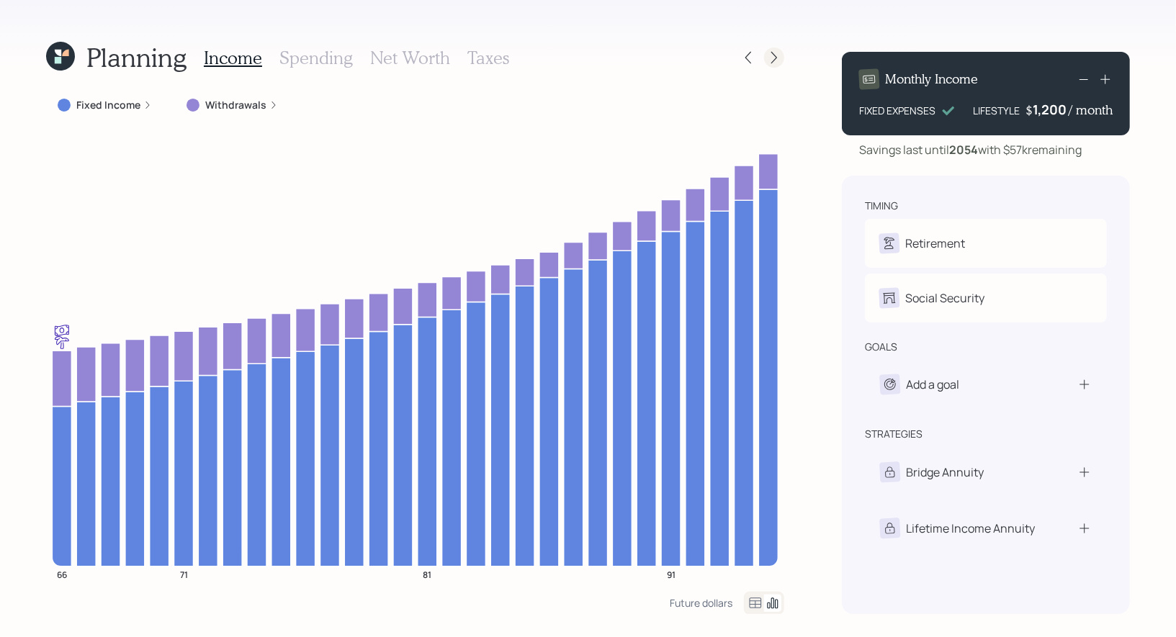
click at [770, 55] on icon at bounding box center [774, 57] width 14 height 14
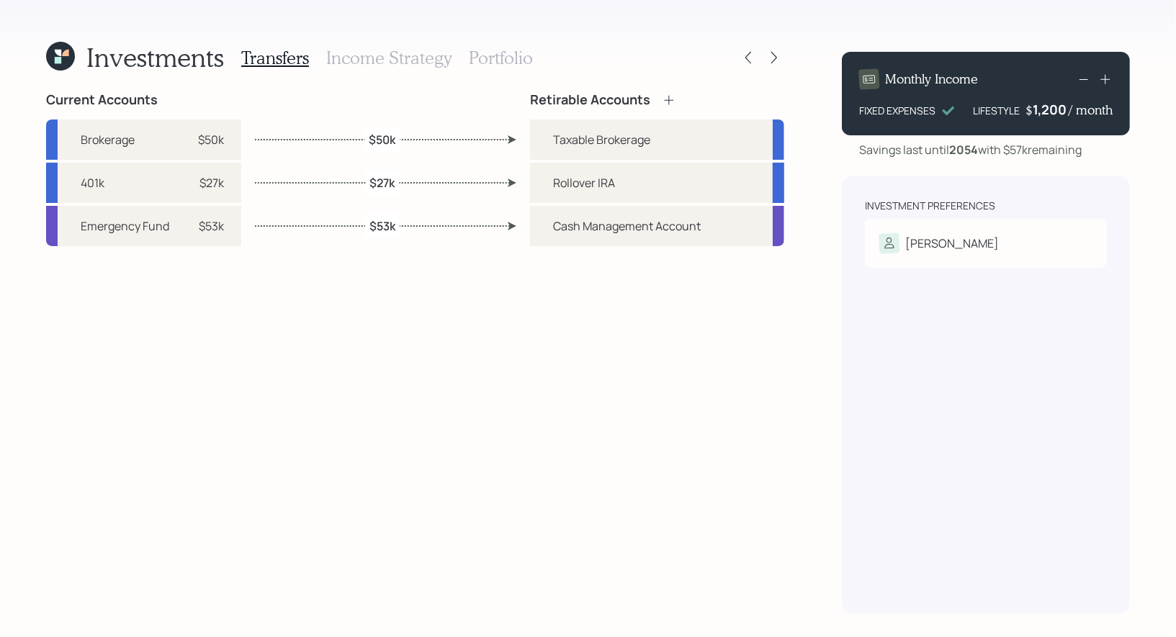
click at [770, 55] on icon at bounding box center [774, 57] width 14 height 14
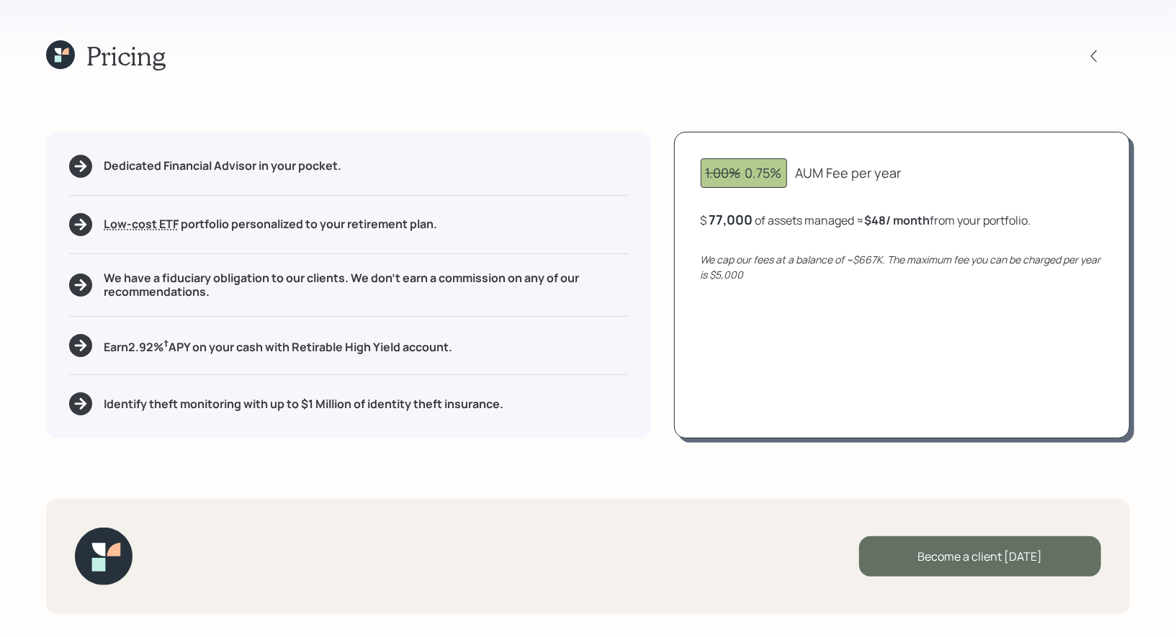
click at [921, 551] on div "Become a client today" at bounding box center [980, 556] width 242 height 40
click at [949, 554] on div "Go to Altruist" at bounding box center [980, 556] width 242 height 40
click at [1095, 50] on icon at bounding box center [1094, 56] width 14 height 14
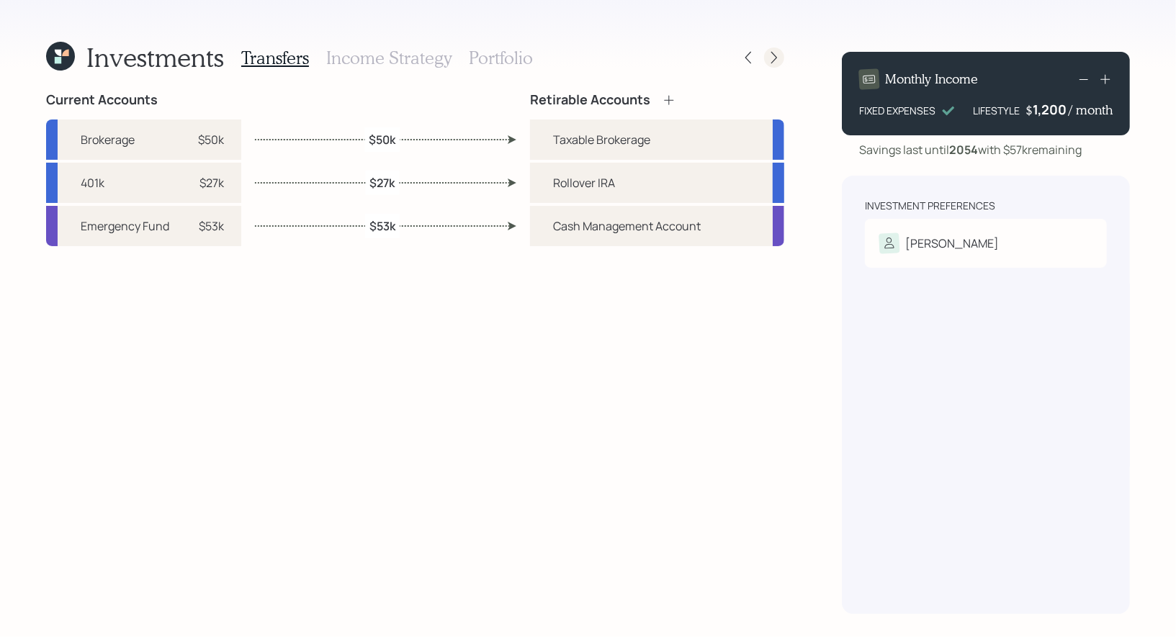
click at [775, 53] on icon at bounding box center [774, 57] width 14 height 14
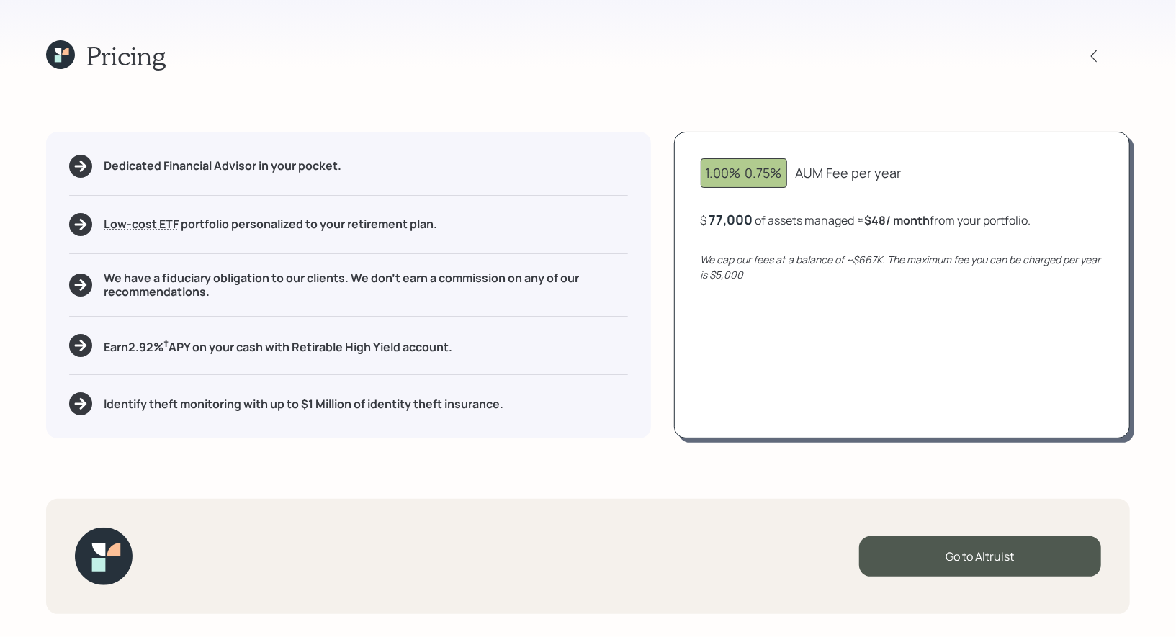
click at [60, 54] on icon at bounding box center [58, 51] width 6 height 6
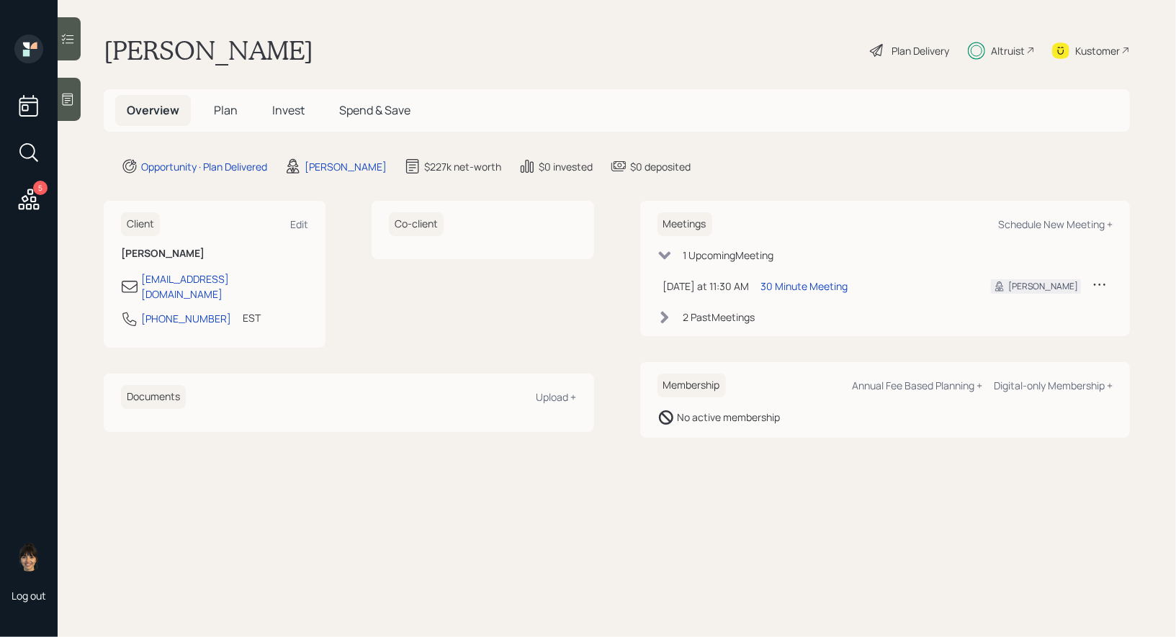
click at [230, 107] on span "Plan" at bounding box center [226, 110] width 24 height 16
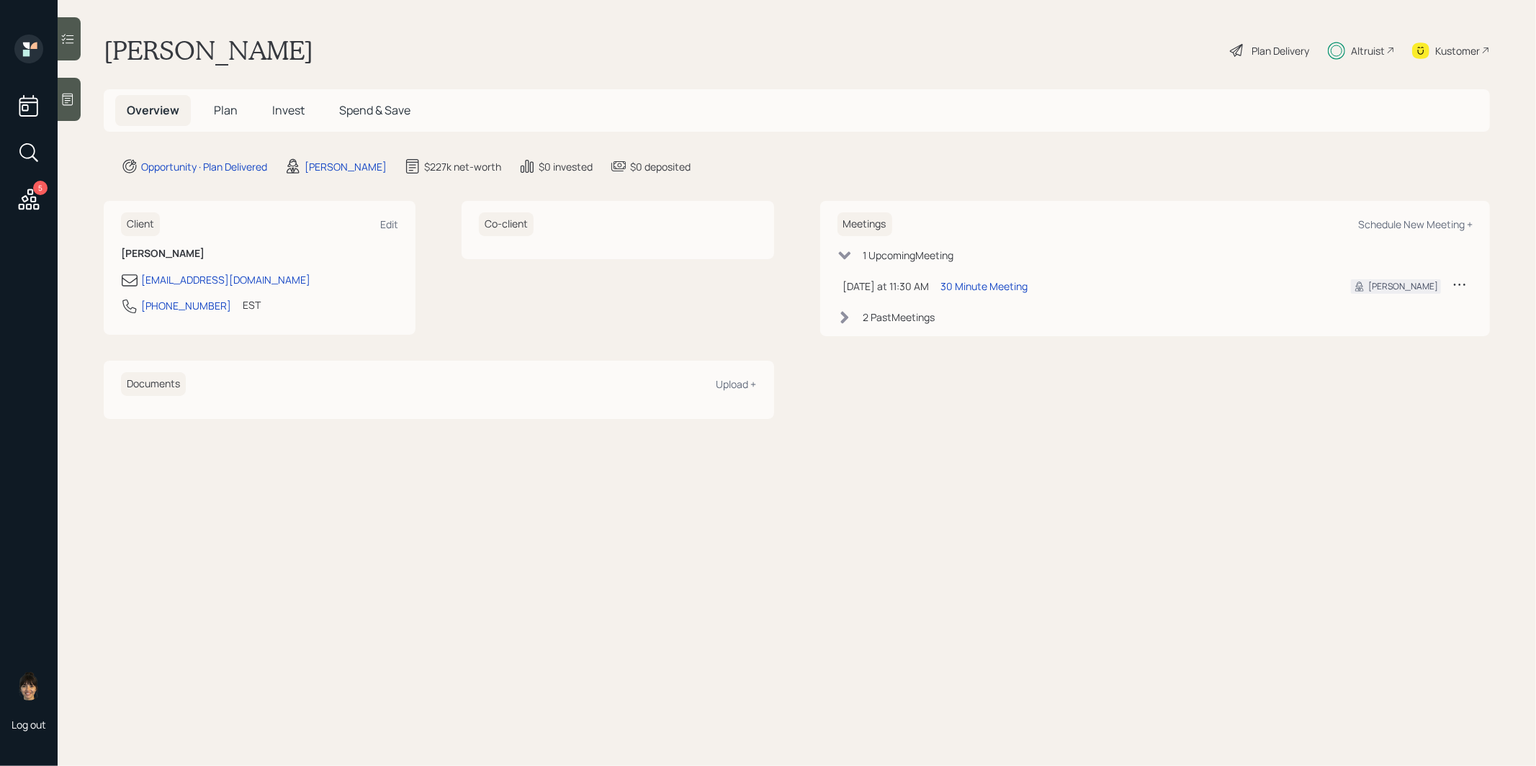
click at [220, 107] on span "Plan" at bounding box center [226, 110] width 24 height 16
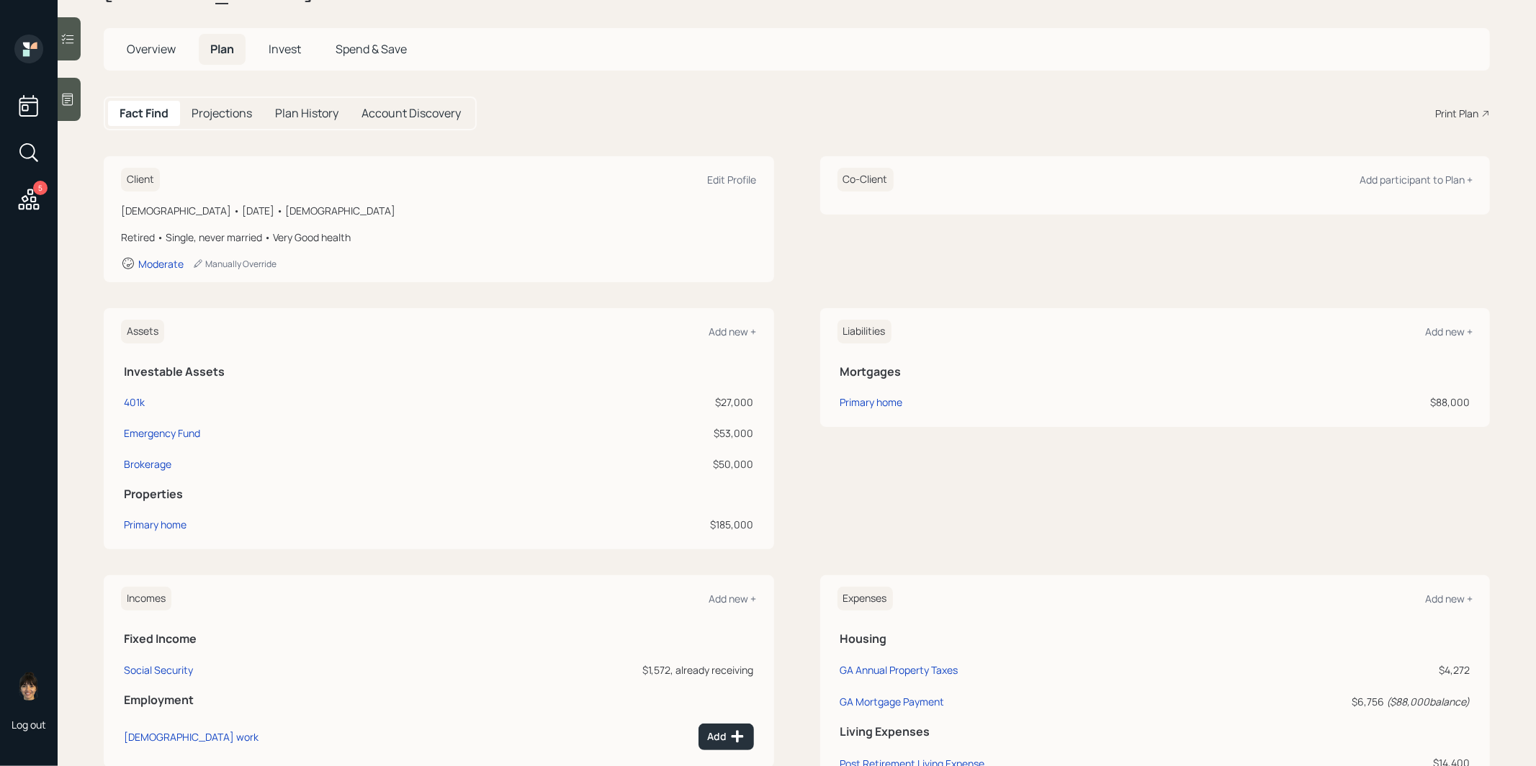
scroll to position [120, 0]
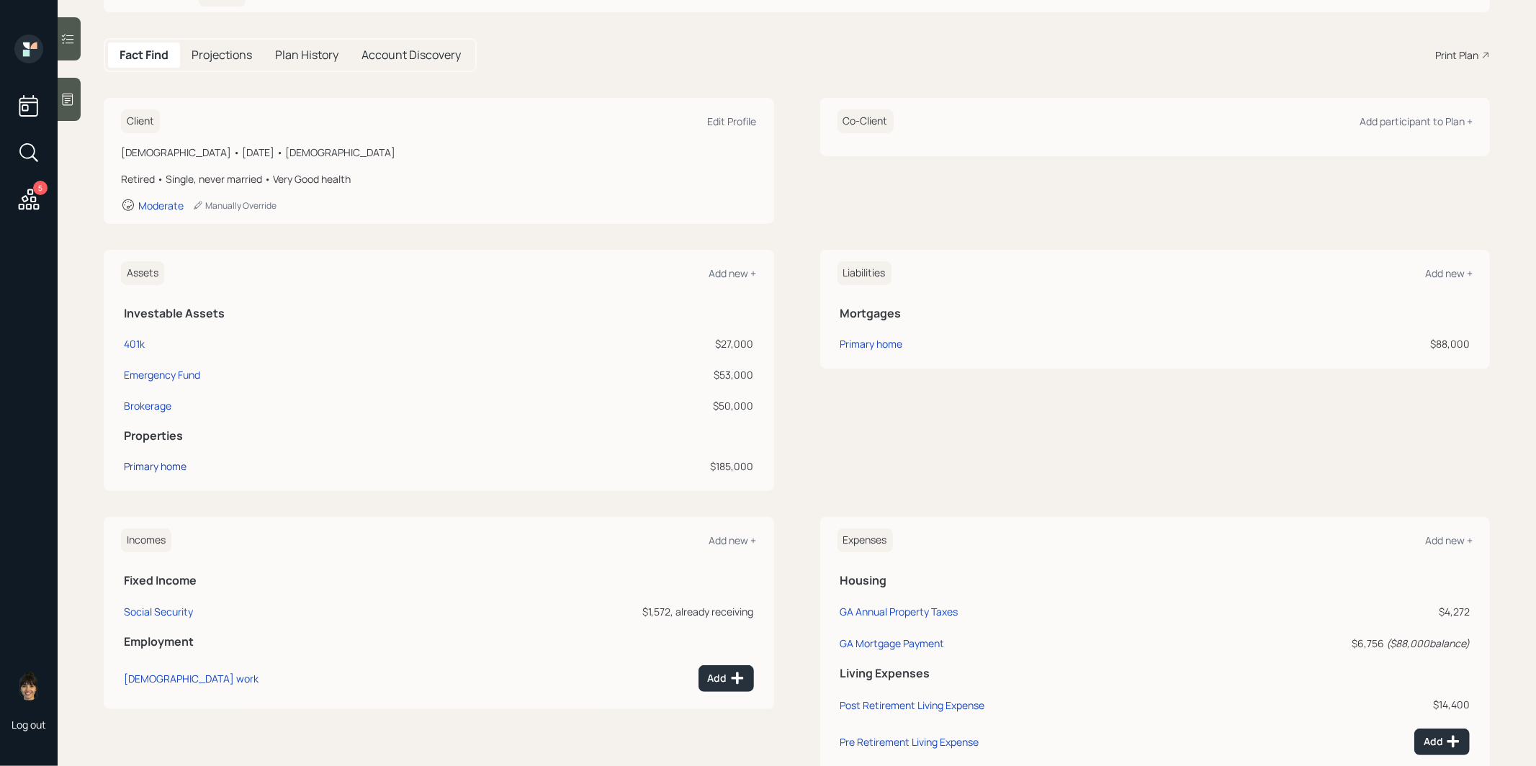
click at [149, 459] on div "Primary home" at bounding box center [155, 466] width 63 height 15
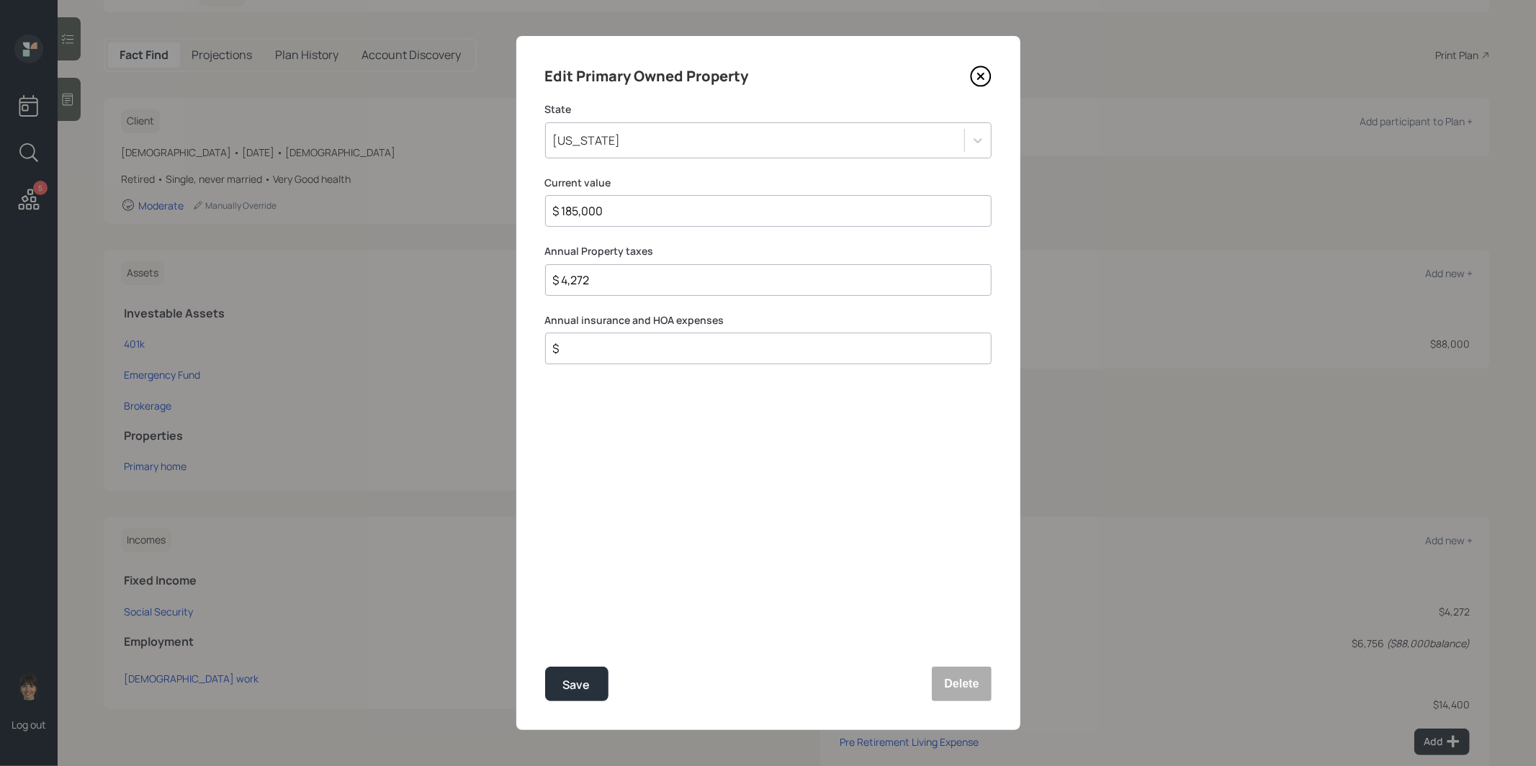
click at [985, 76] on icon at bounding box center [981, 77] width 22 height 22
